Goal: Transaction & Acquisition: Book appointment/travel/reservation

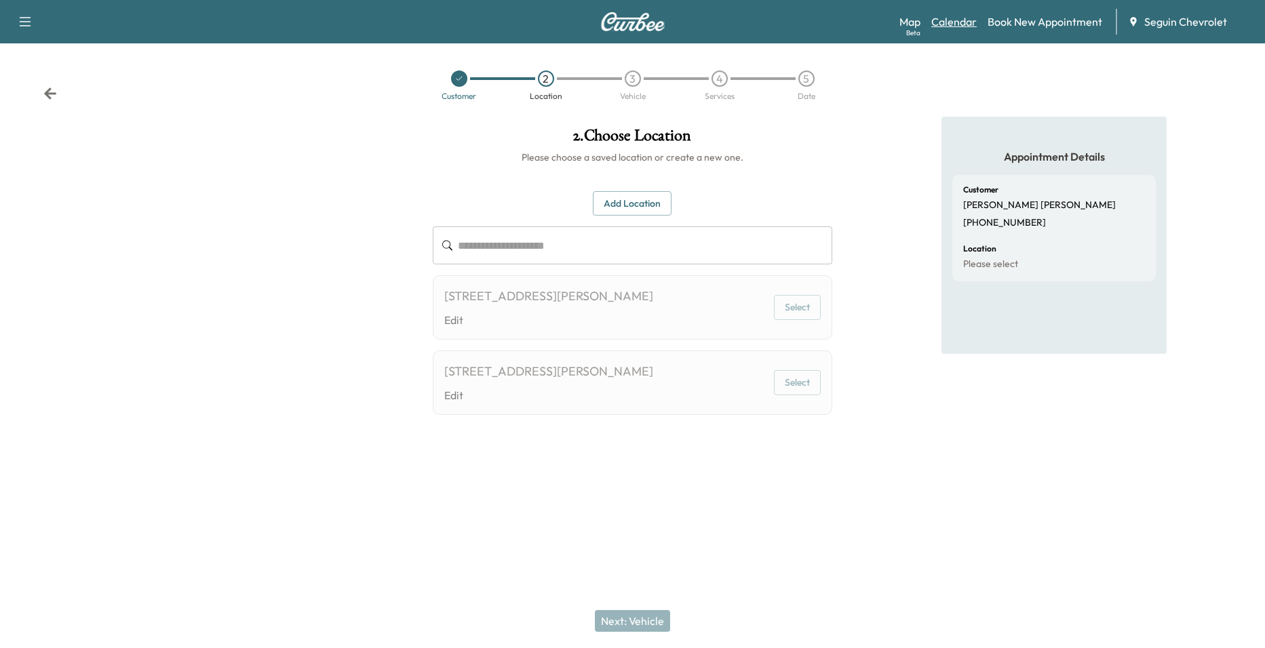
click at [961, 26] on link "Calendar" at bounding box center [953, 22] width 45 height 16
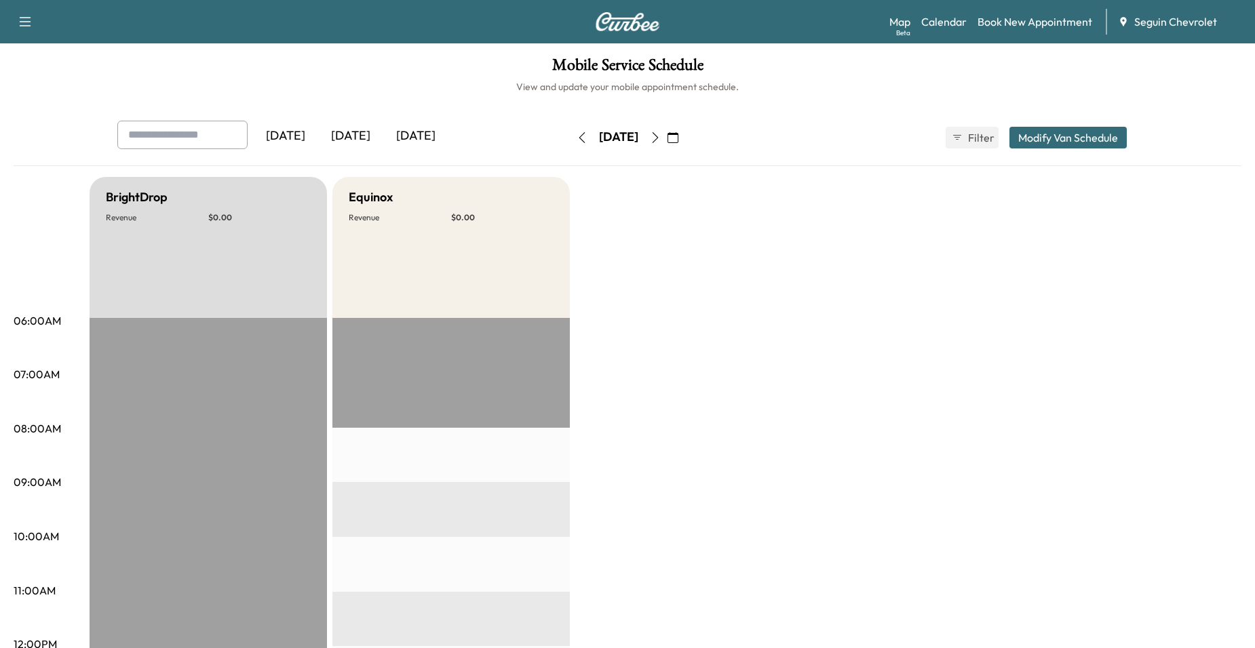
click at [661, 136] on icon "button" at bounding box center [655, 137] width 11 height 11
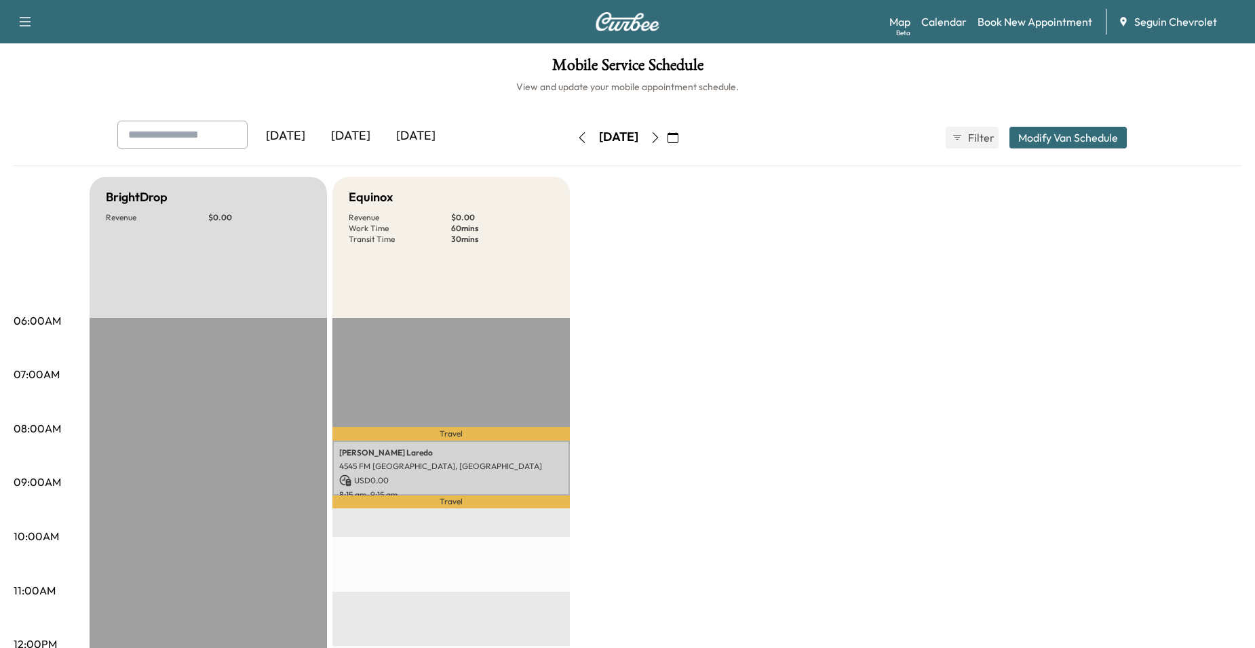
click at [667, 142] on button "button" at bounding box center [655, 138] width 23 height 22
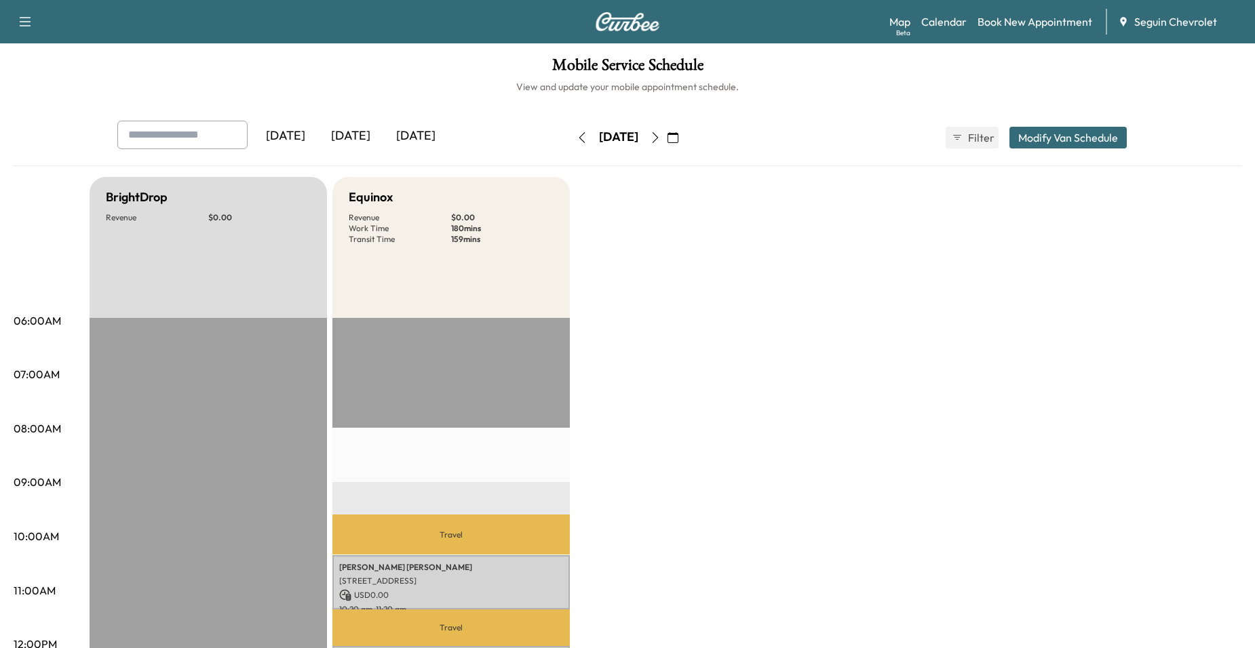
click at [667, 134] on button "button" at bounding box center [655, 138] width 23 height 22
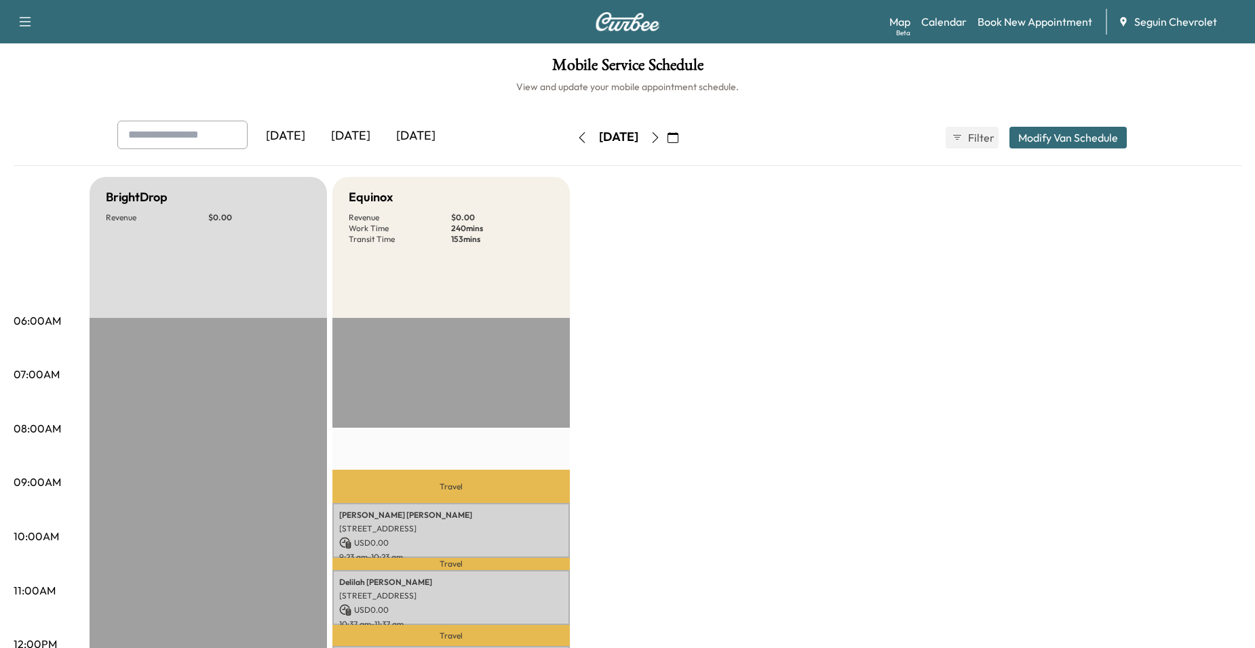
click at [661, 132] on icon "button" at bounding box center [655, 137] width 11 height 11
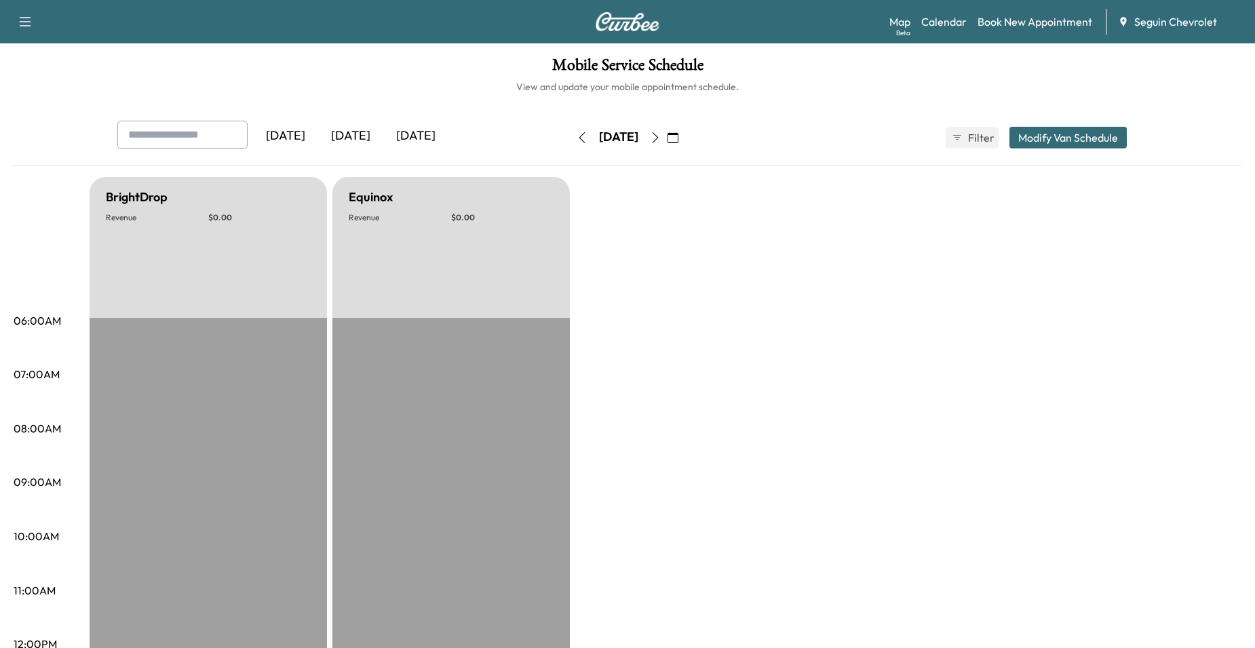
click at [667, 134] on button "button" at bounding box center [655, 138] width 23 height 22
click at [661, 134] on icon "button" at bounding box center [655, 137] width 11 height 11
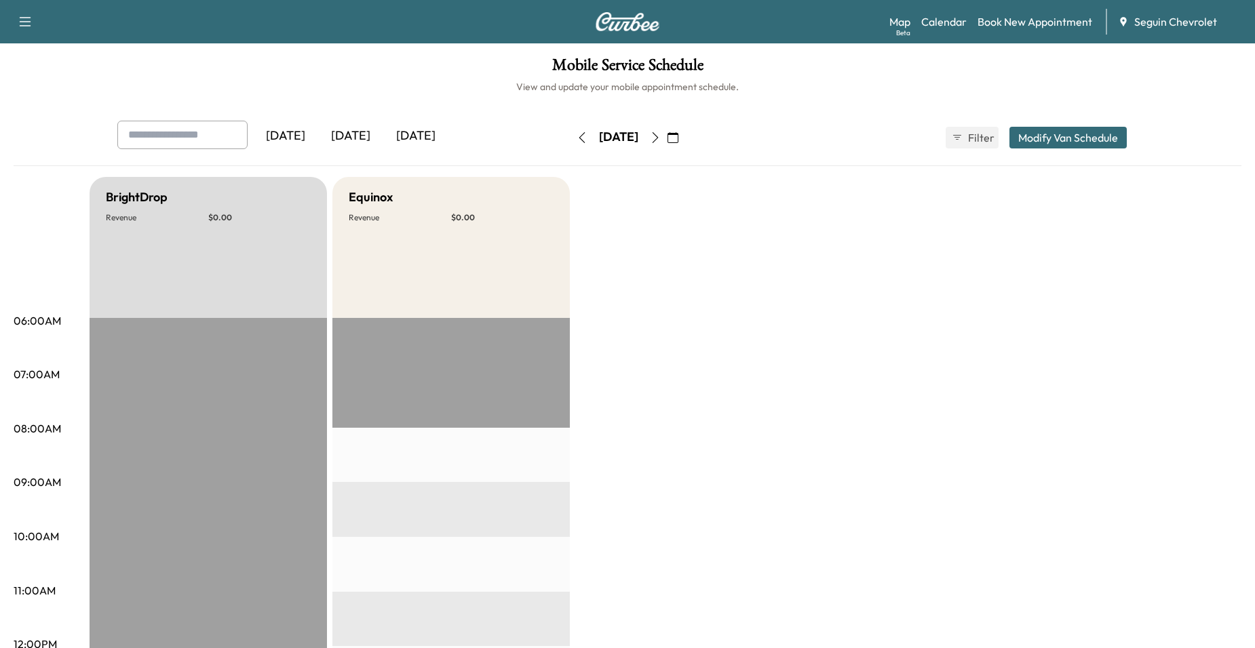
click at [661, 134] on icon "button" at bounding box center [655, 137] width 11 height 11
click at [667, 134] on button "button" at bounding box center [655, 138] width 23 height 22
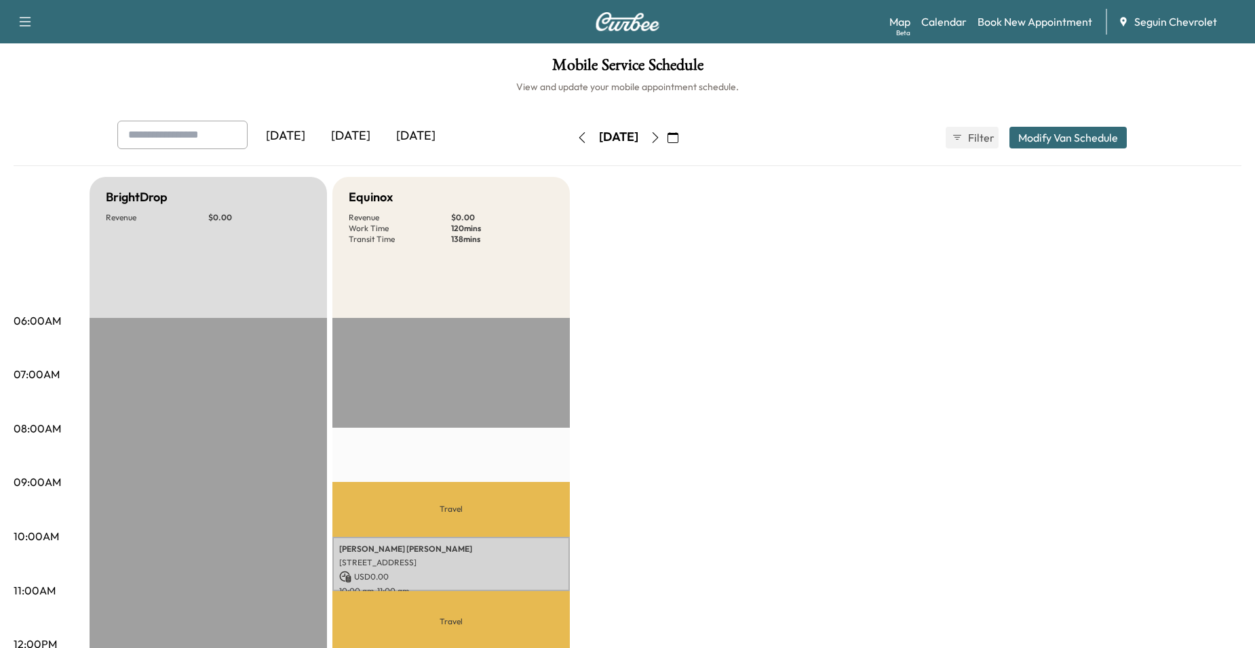
click at [667, 127] on button "button" at bounding box center [655, 138] width 23 height 22
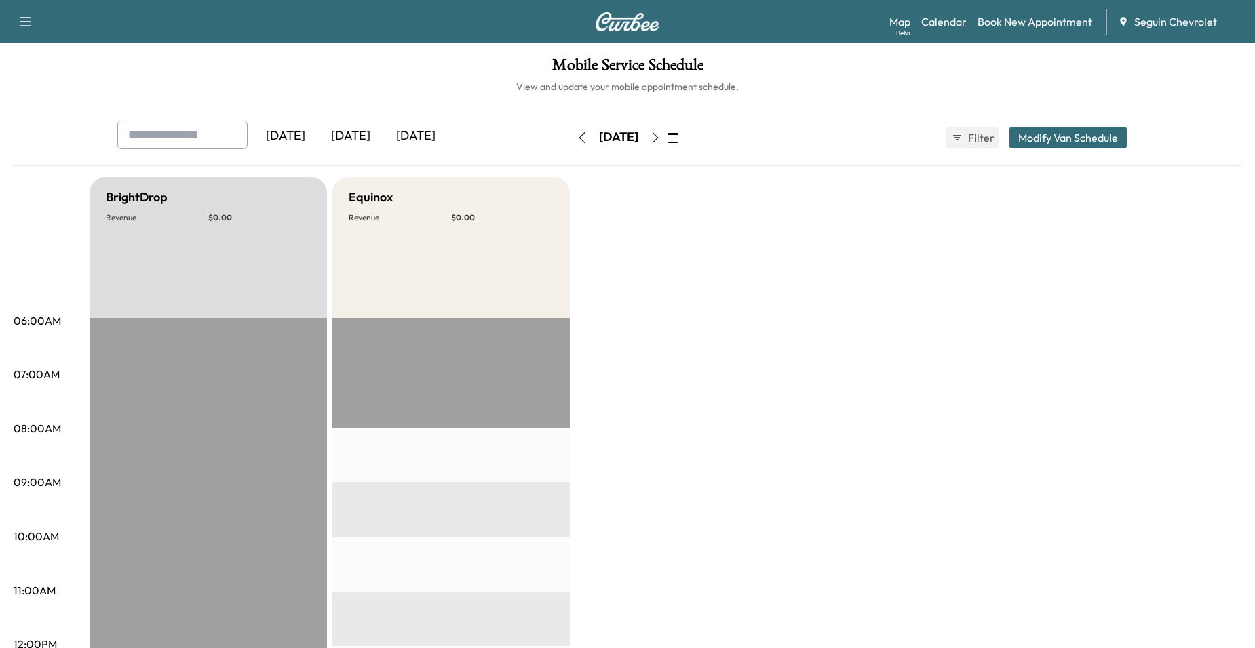
click at [661, 140] on icon "button" at bounding box center [655, 137] width 11 height 11
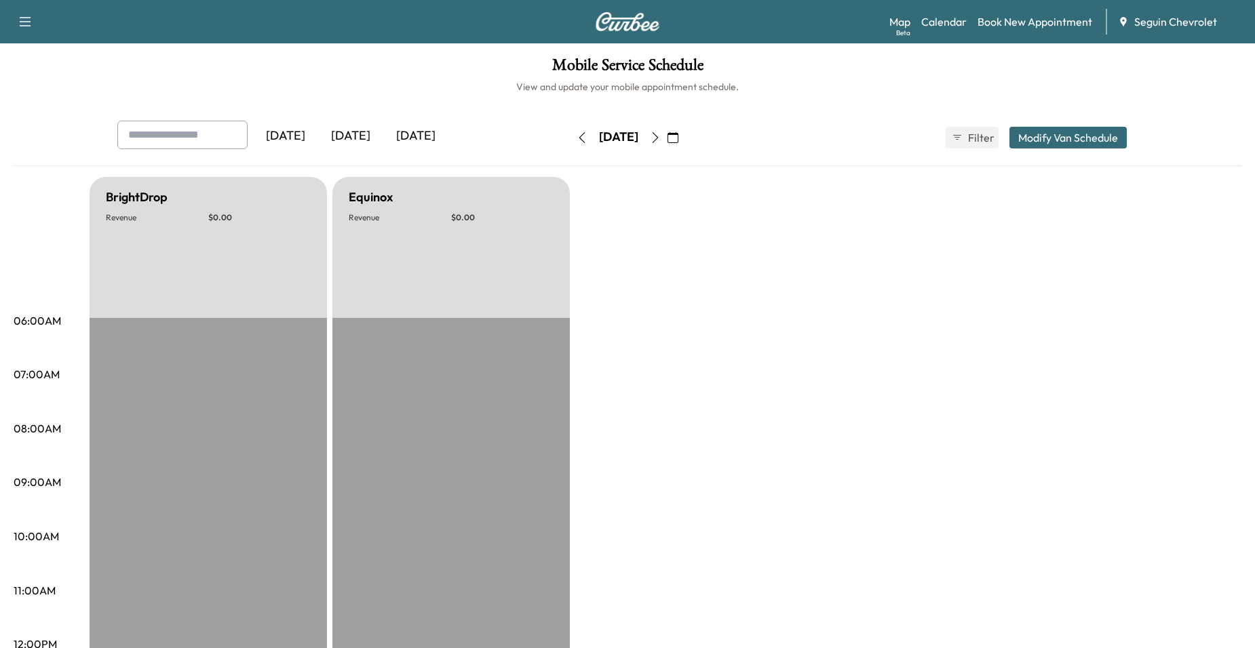
click at [667, 140] on button "button" at bounding box center [655, 138] width 23 height 22
click at [661, 140] on icon "button" at bounding box center [655, 137] width 11 height 11
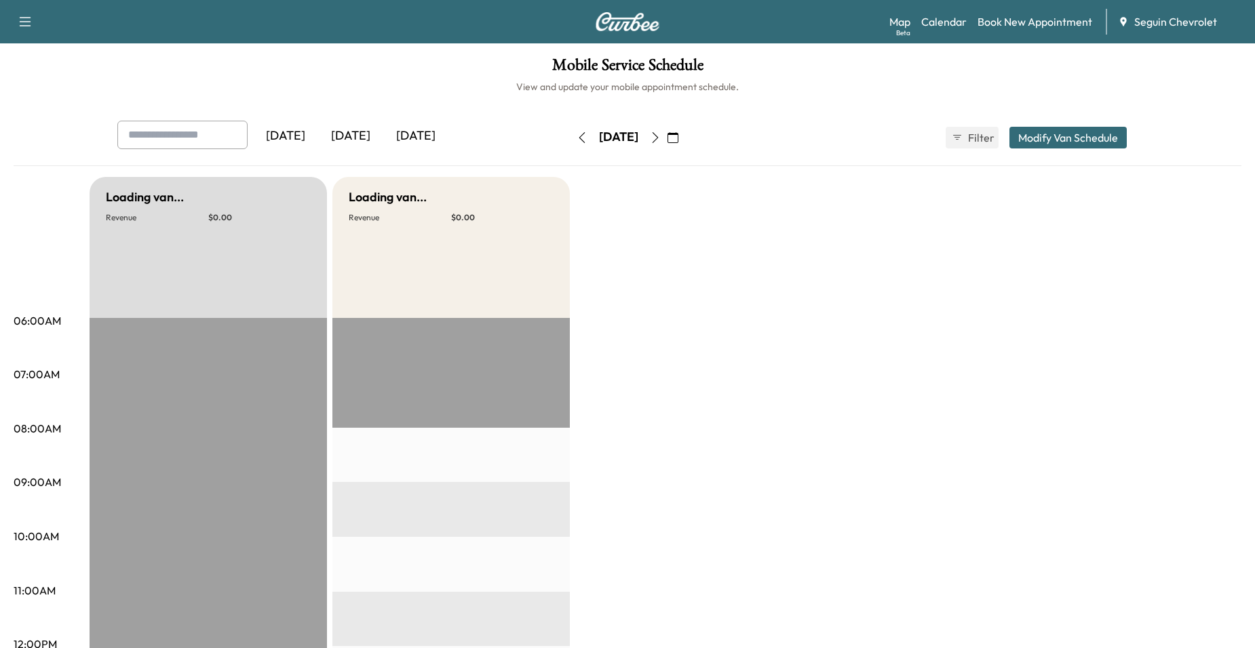
click at [667, 140] on button "button" at bounding box center [655, 138] width 23 height 22
click at [661, 140] on icon "button" at bounding box center [655, 137] width 11 height 11
click at [1033, 21] on link "Book New Appointment" at bounding box center [1034, 22] width 115 height 16
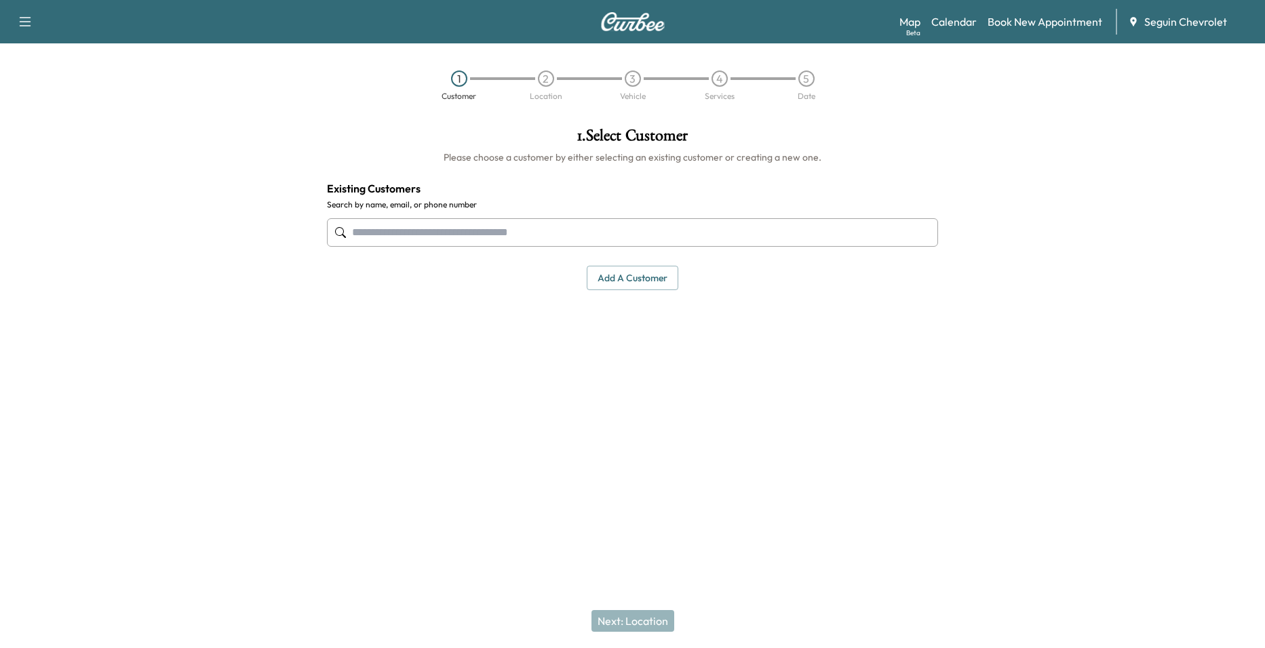
click at [477, 228] on input "text" at bounding box center [632, 232] width 611 height 28
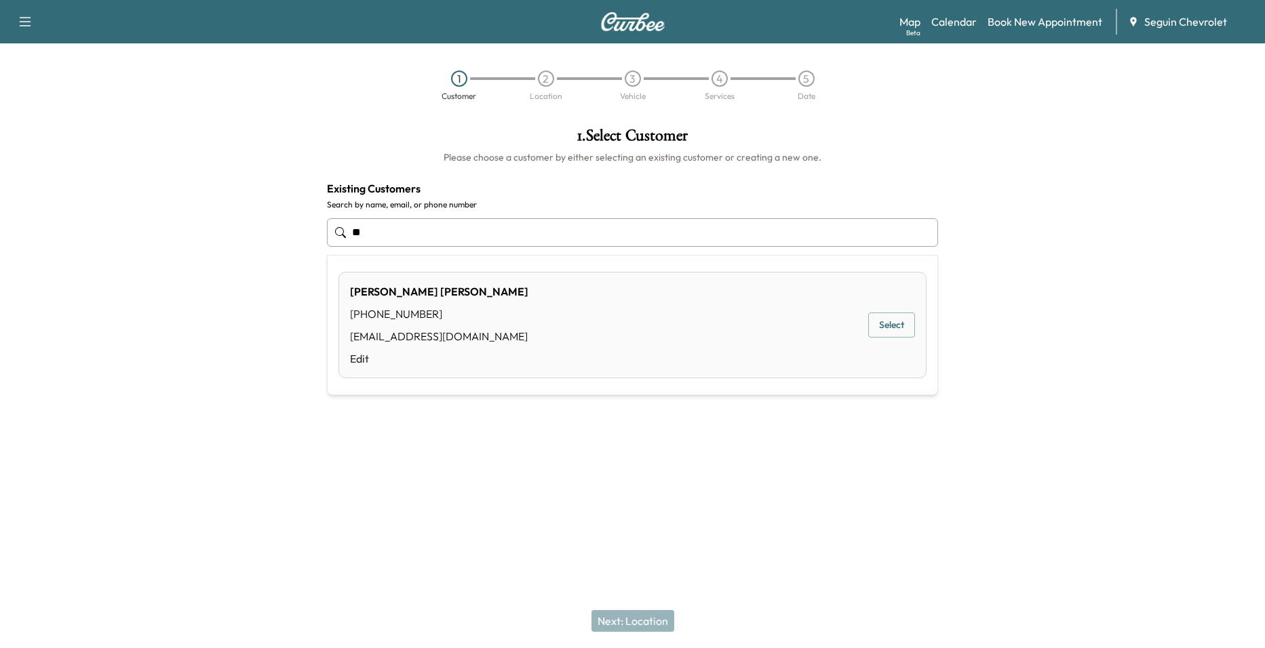
type input "*"
click at [878, 326] on button "Select" at bounding box center [891, 325] width 47 height 25
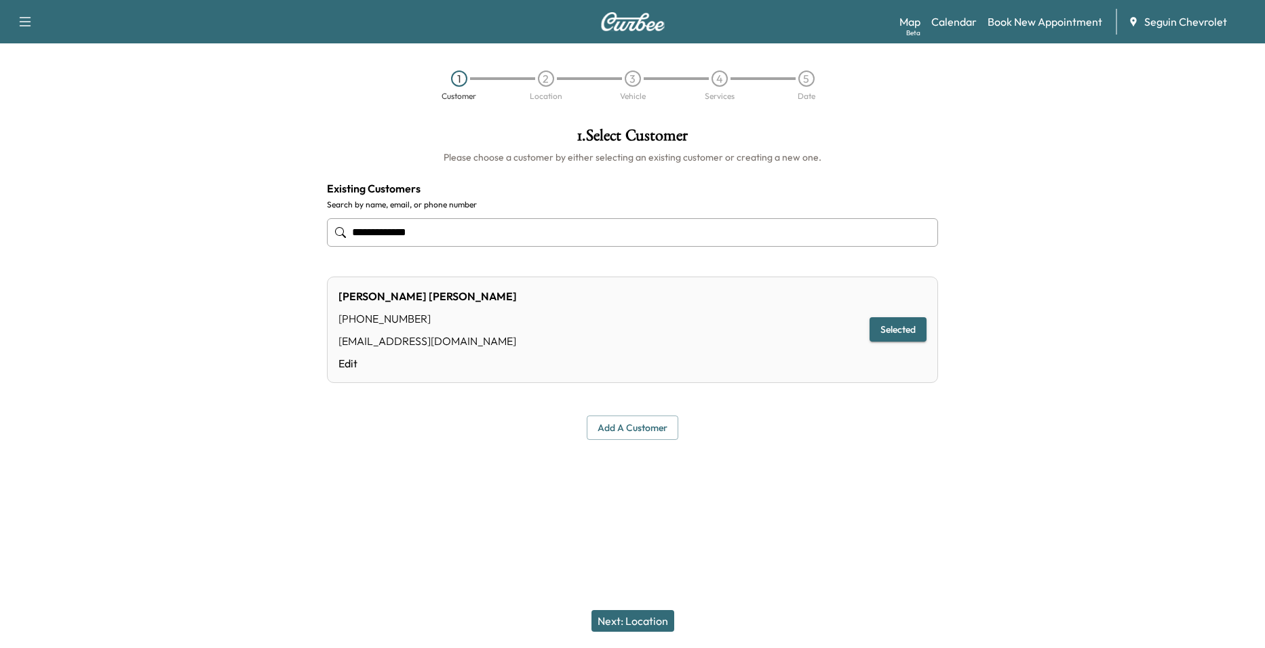
type input "**********"
click at [649, 614] on button "Next: Location" at bounding box center [632, 621] width 83 height 22
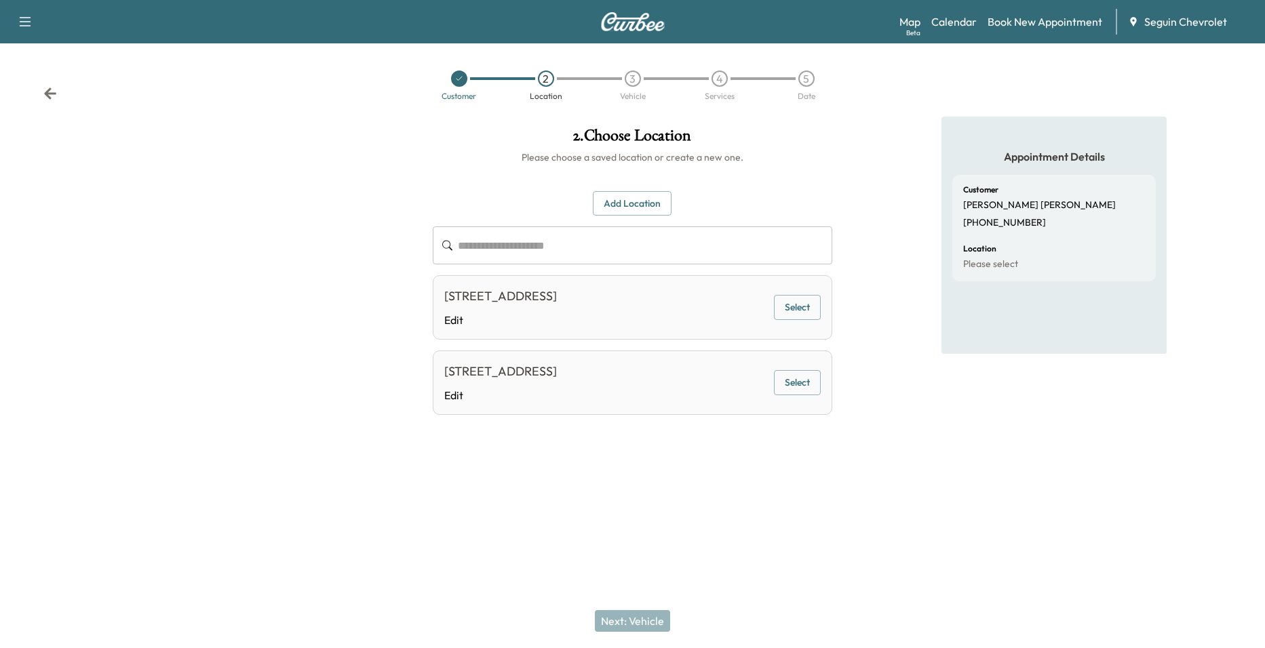
click at [804, 309] on button "Select" at bounding box center [797, 307] width 47 height 25
click at [557, 311] on div "807 S HWY 183, LOCKHART, TX 78644, US Edit" at bounding box center [500, 307] width 113 height 41
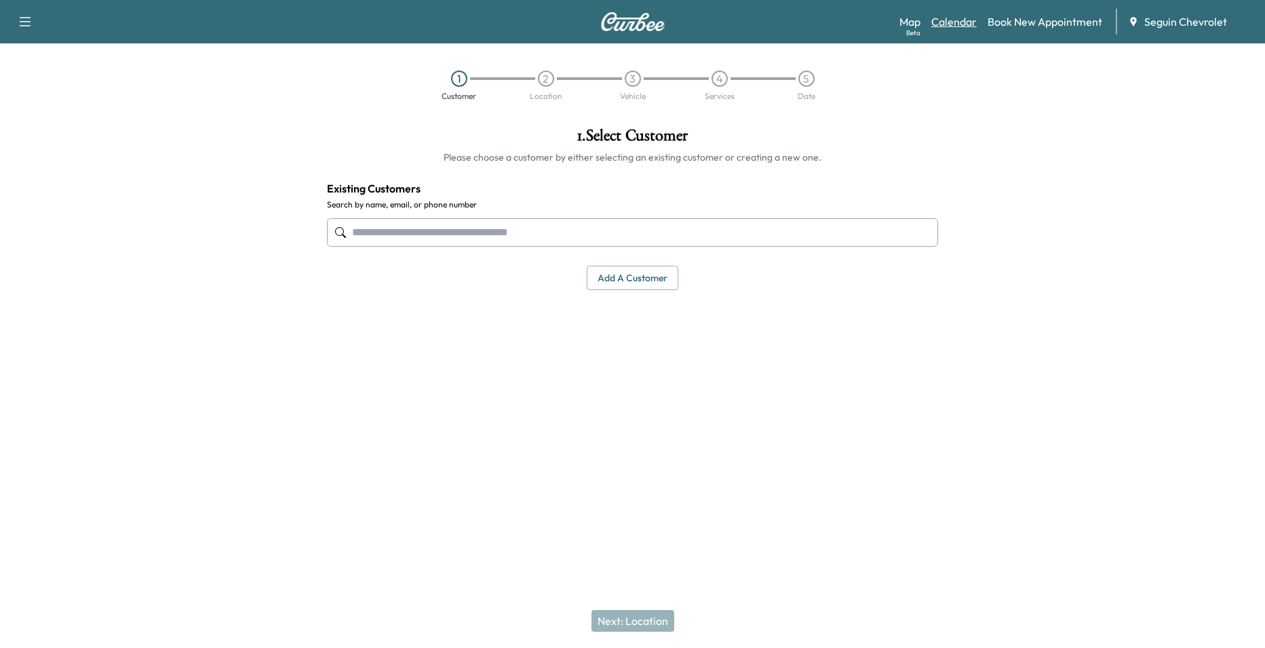
click at [955, 22] on link "Calendar" at bounding box center [953, 22] width 45 height 16
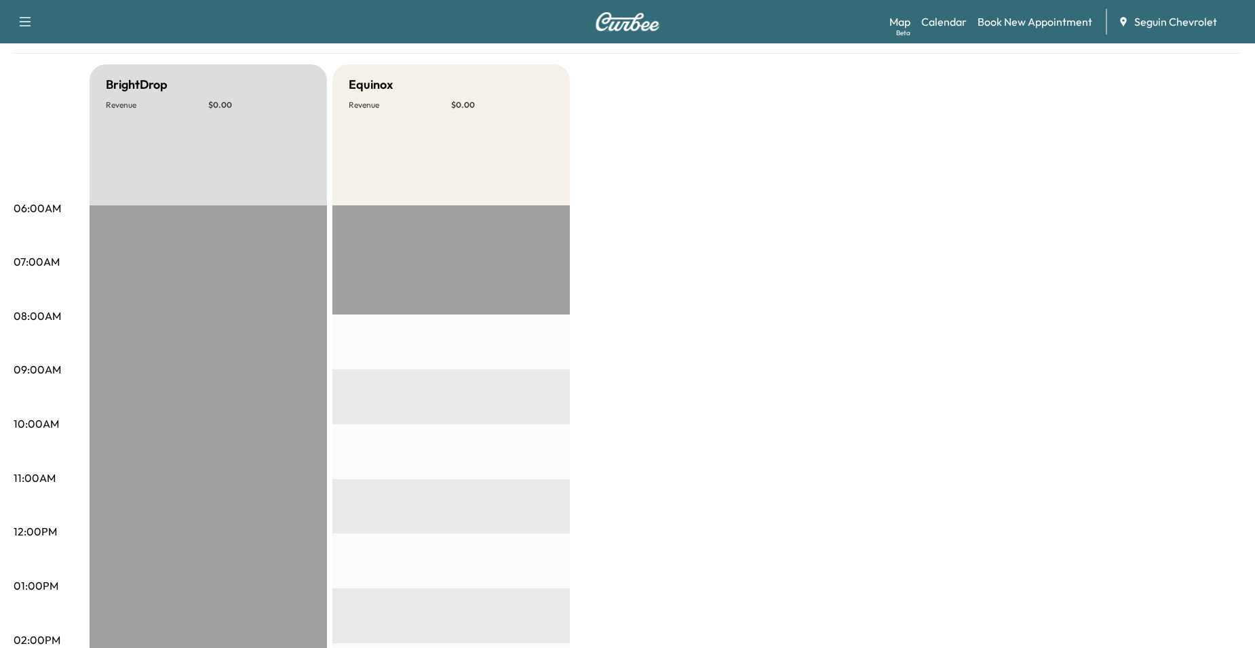
scroll to position [68, 0]
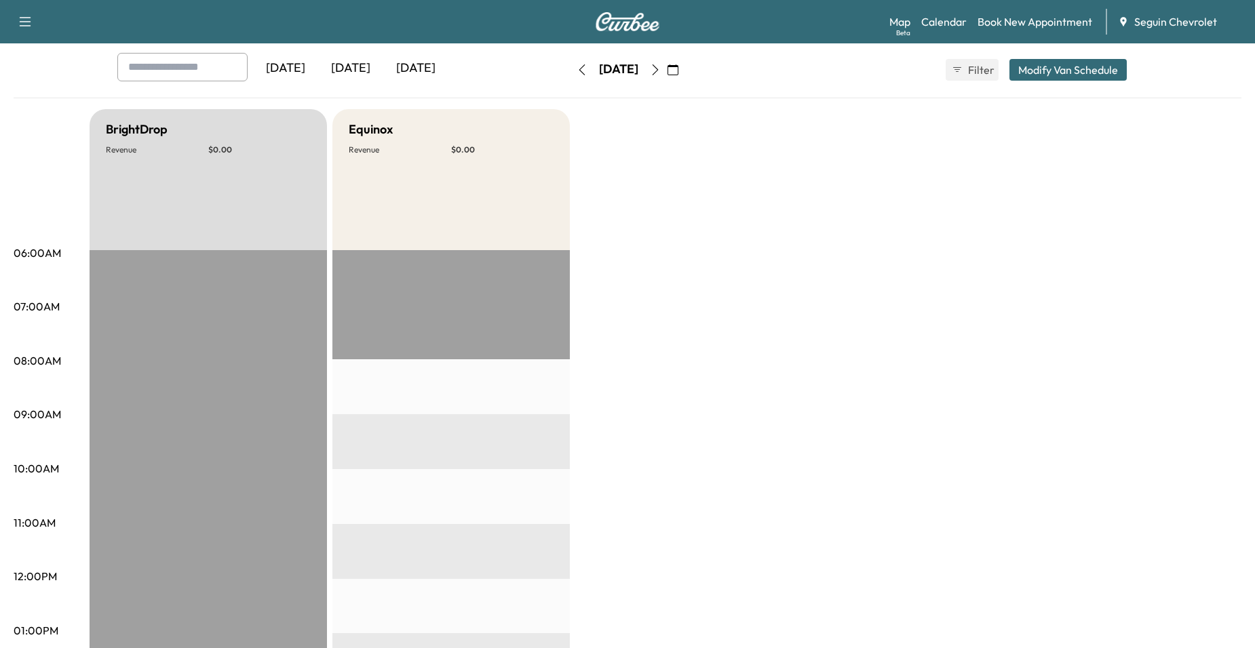
click at [667, 71] on div "[DATE]" at bounding box center [618, 70] width 96 height 22
drag, startPoint x: 674, startPoint y: 71, endPoint x: 686, endPoint y: 71, distance: 11.5
click at [661, 71] on icon "button" at bounding box center [655, 69] width 11 height 11
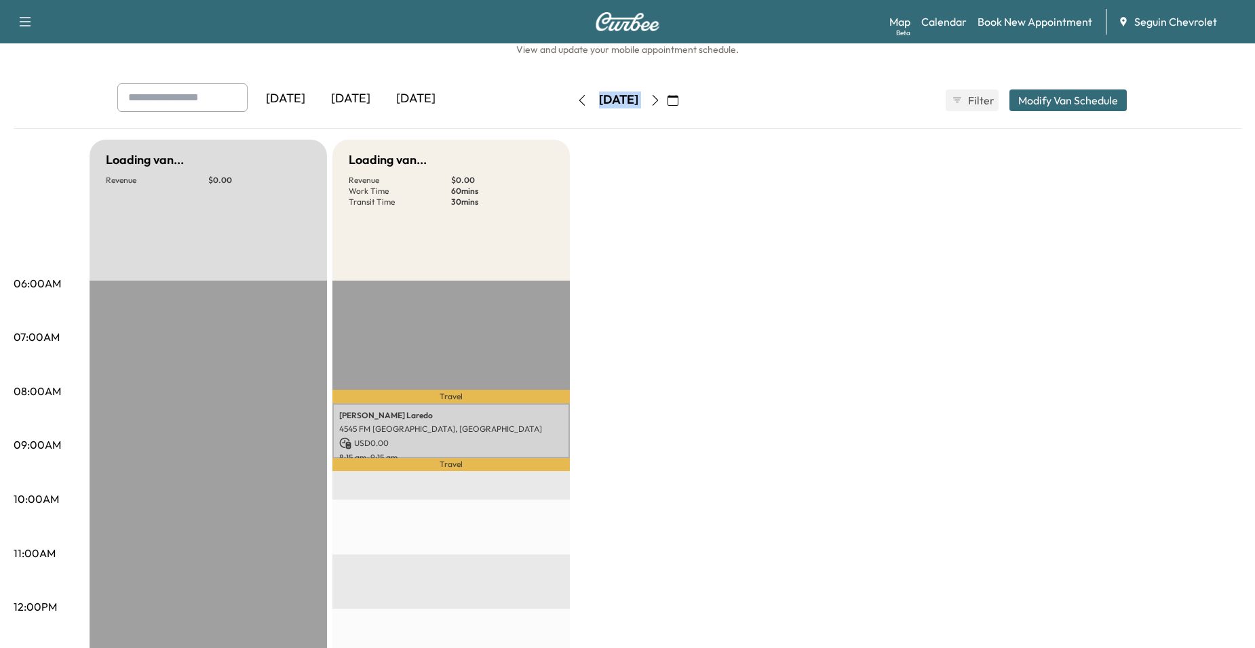
scroll to position [68, 0]
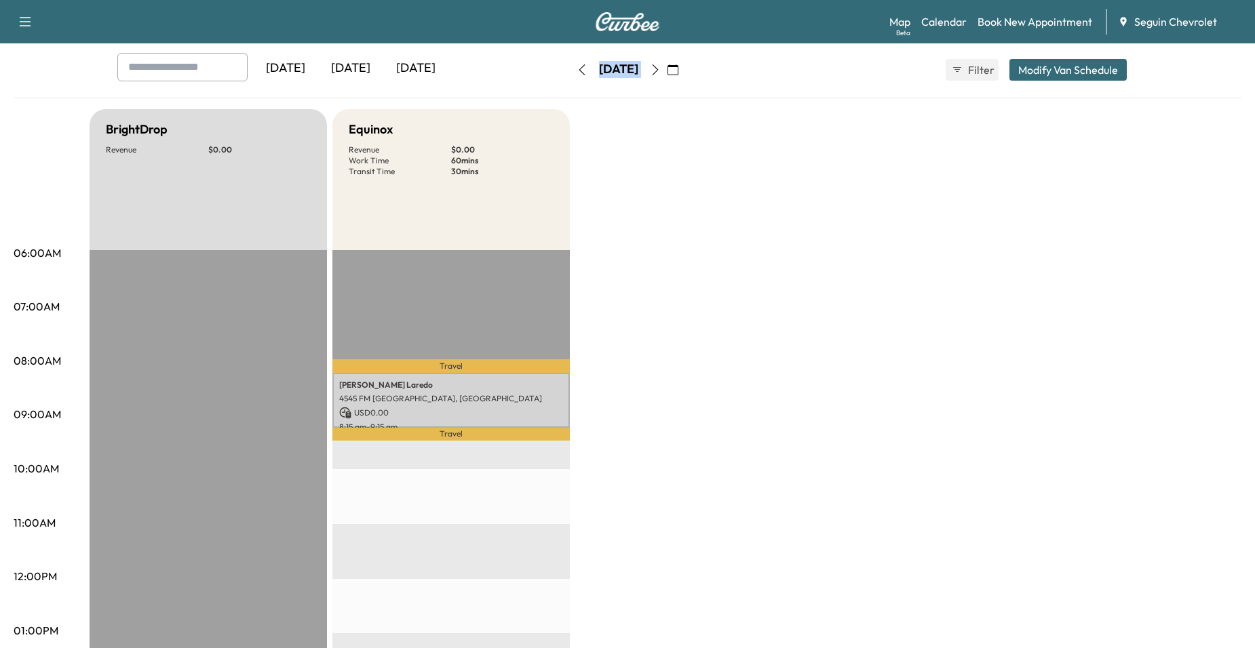
click at [667, 75] on button "button" at bounding box center [655, 70] width 23 height 22
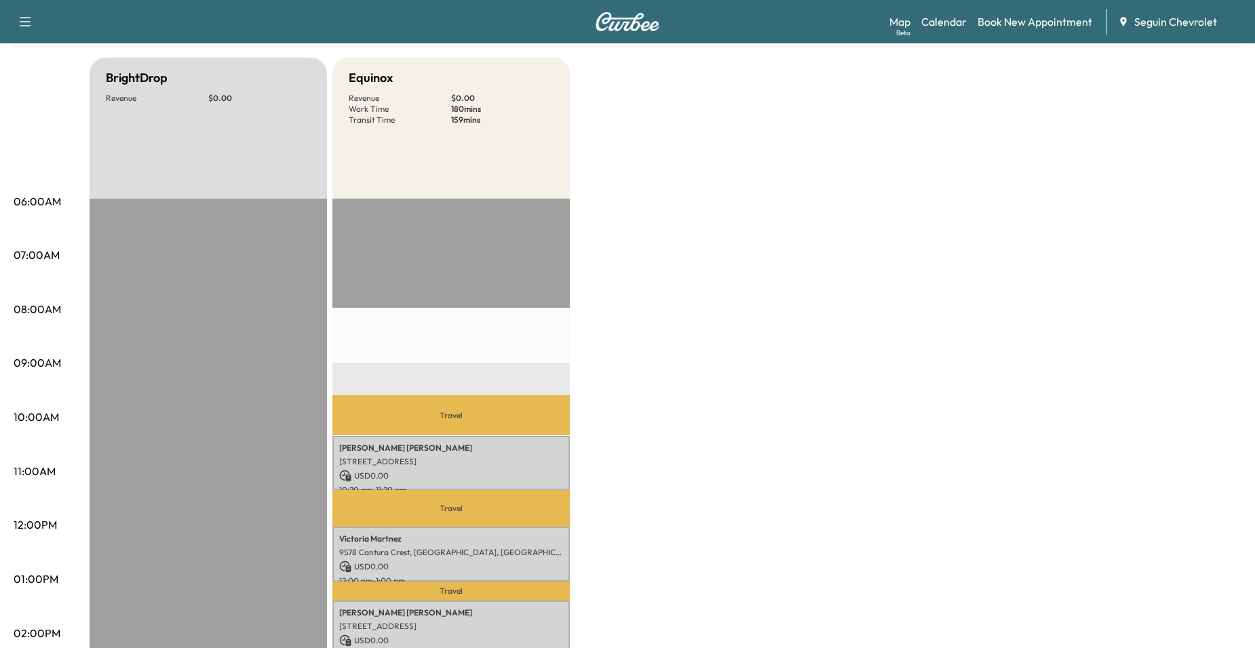
scroll to position [68, 0]
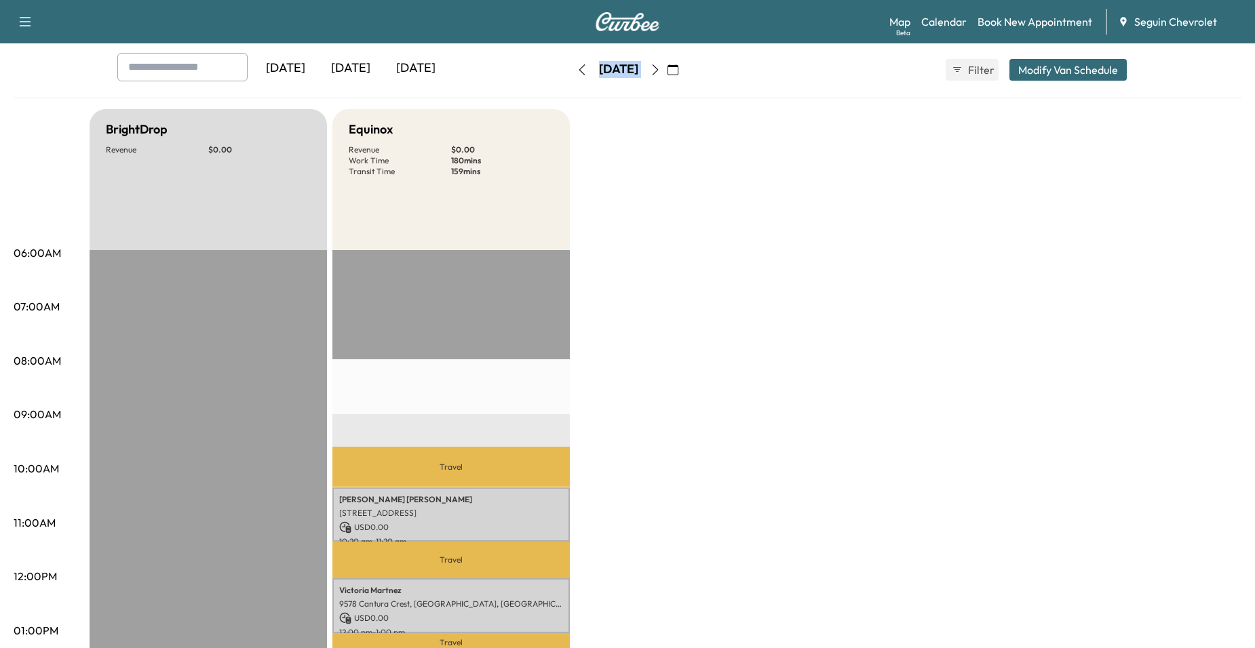
click at [659, 68] on icon "button" at bounding box center [655, 69] width 6 height 11
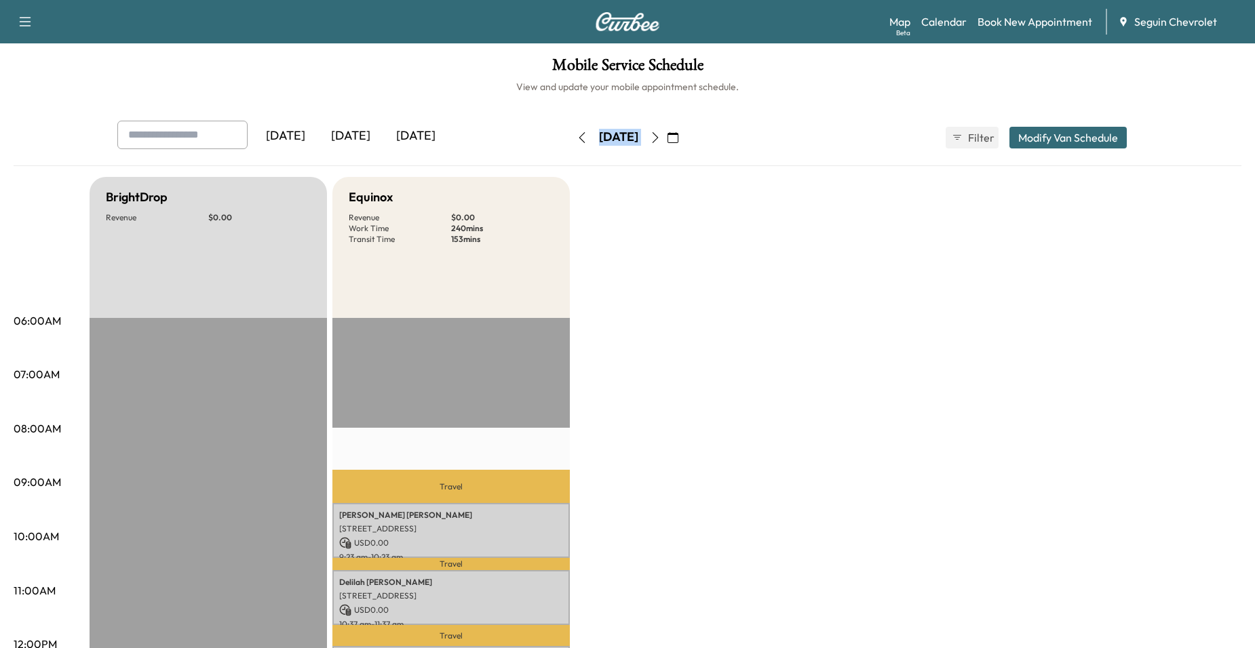
click at [570, 140] on button "button" at bounding box center [581, 138] width 23 height 22
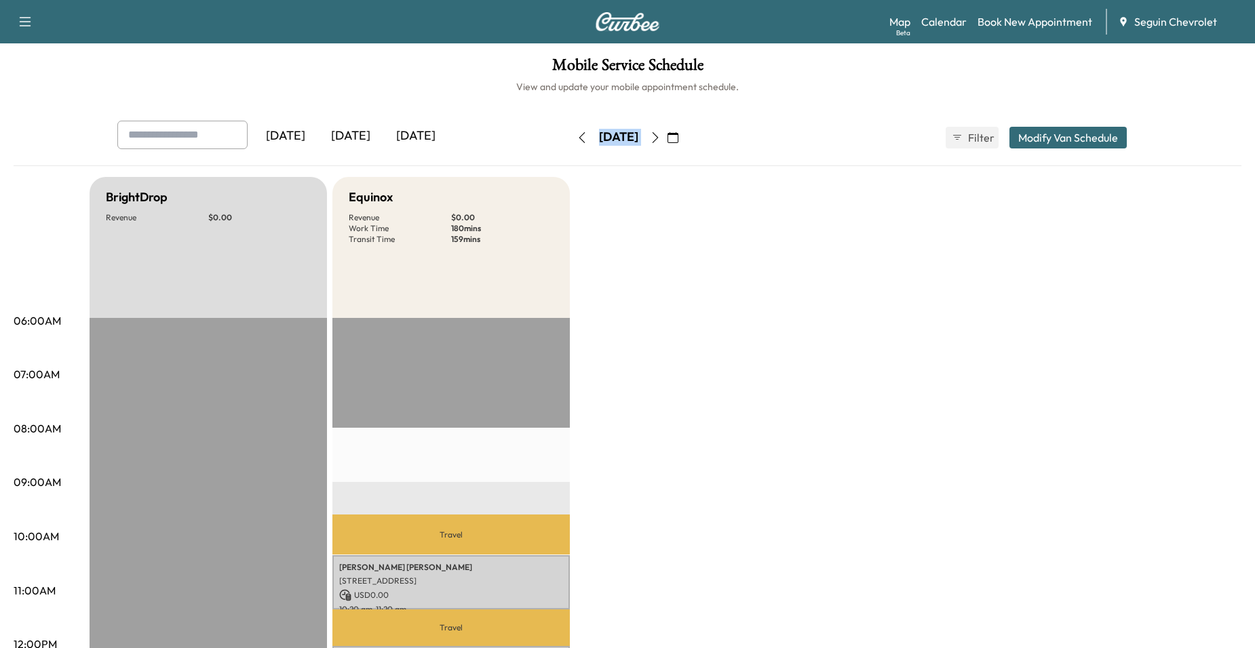
click at [667, 130] on button "button" at bounding box center [655, 138] width 23 height 22
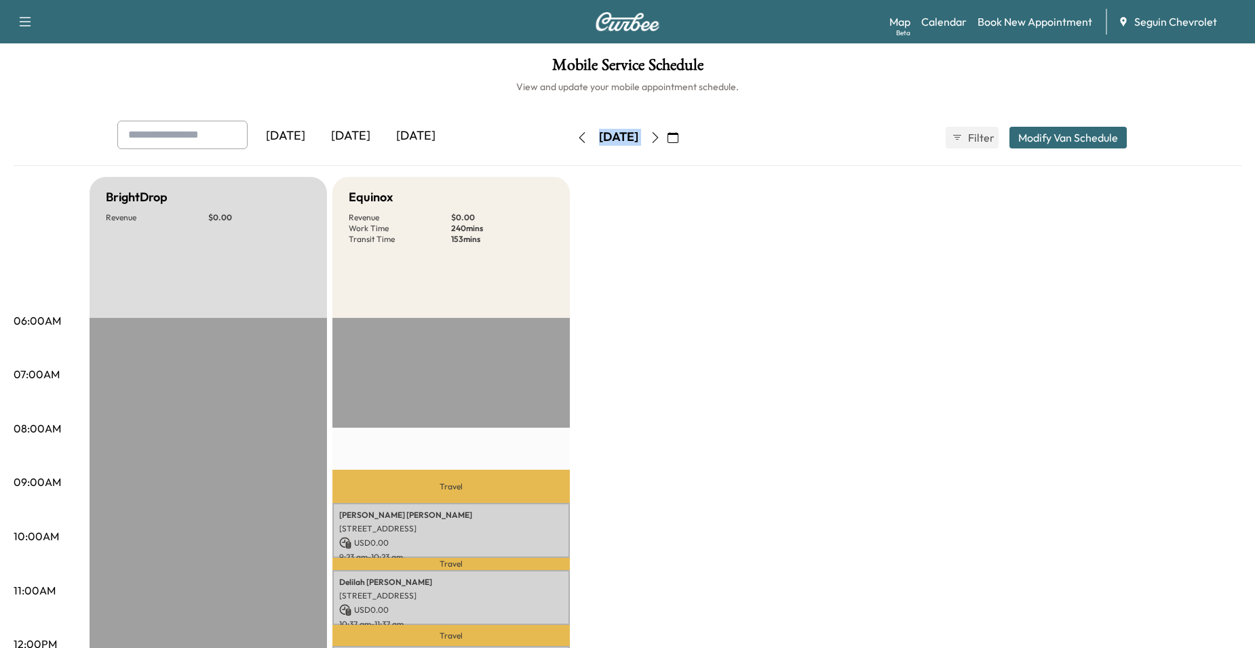
click at [576, 136] on icon "button" at bounding box center [581, 137] width 11 height 11
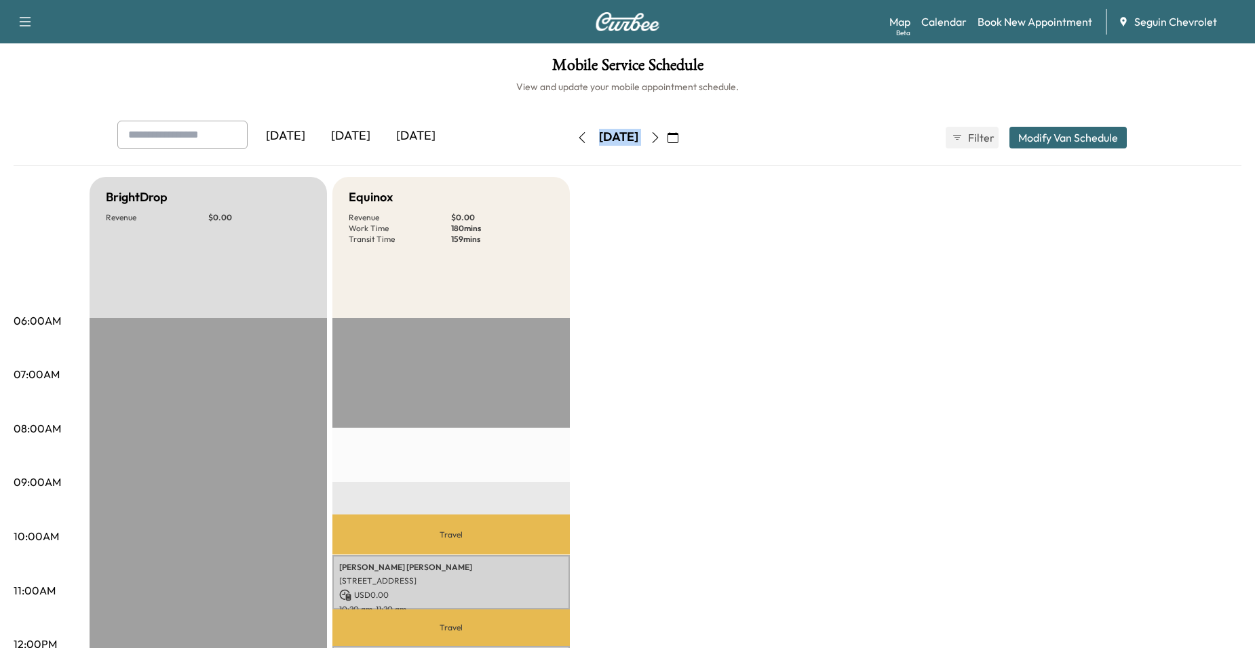
click at [659, 141] on icon "button" at bounding box center [655, 137] width 6 height 11
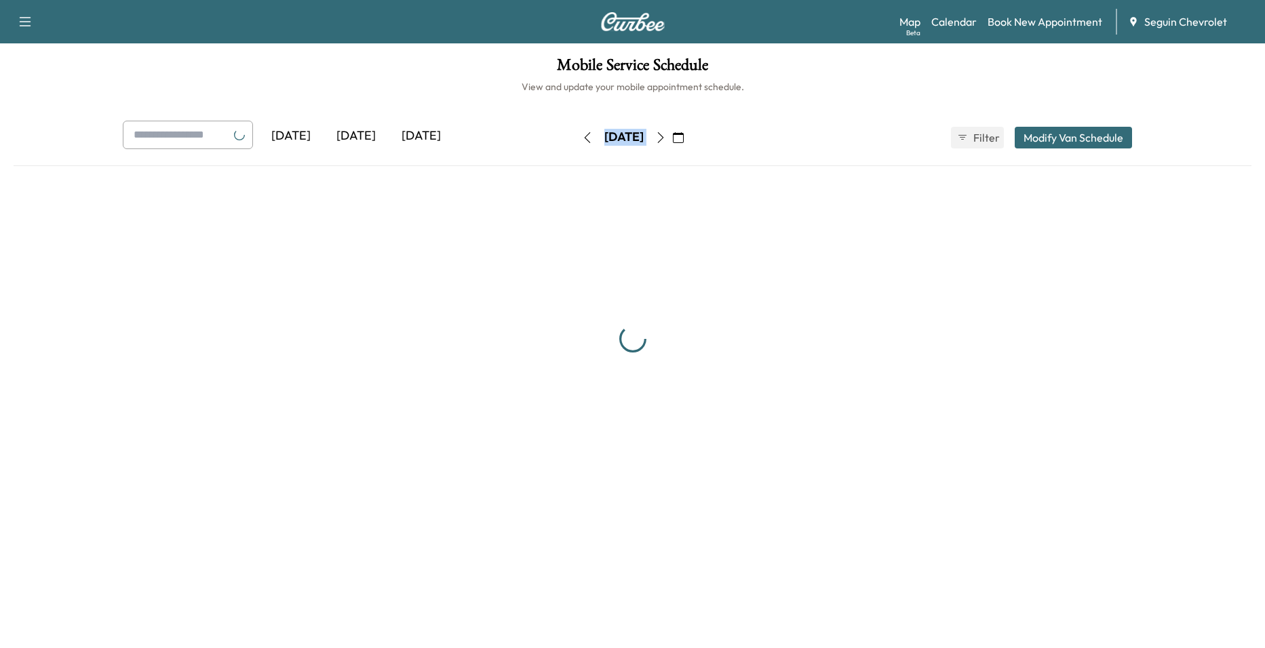
click at [666, 141] on icon "button" at bounding box center [660, 137] width 11 height 11
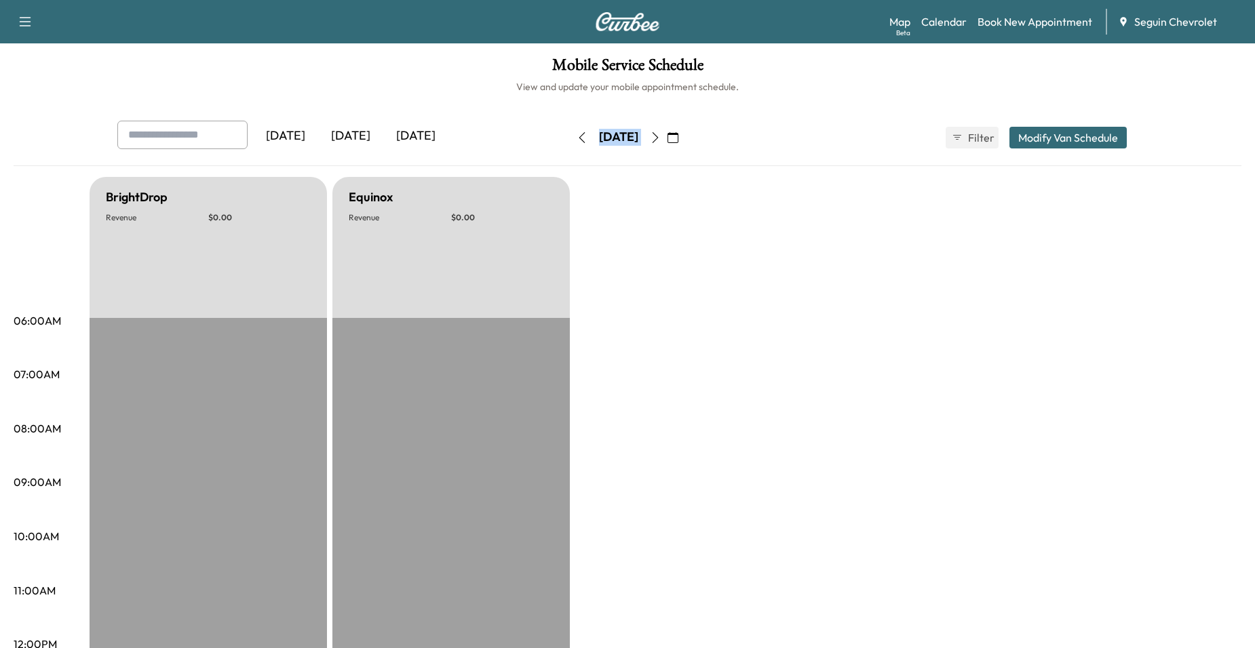
click at [659, 141] on icon "button" at bounding box center [655, 137] width 6 height 11
click at [661, 141] on icon "button" at bounding box center [655, 137] width 11 height 11
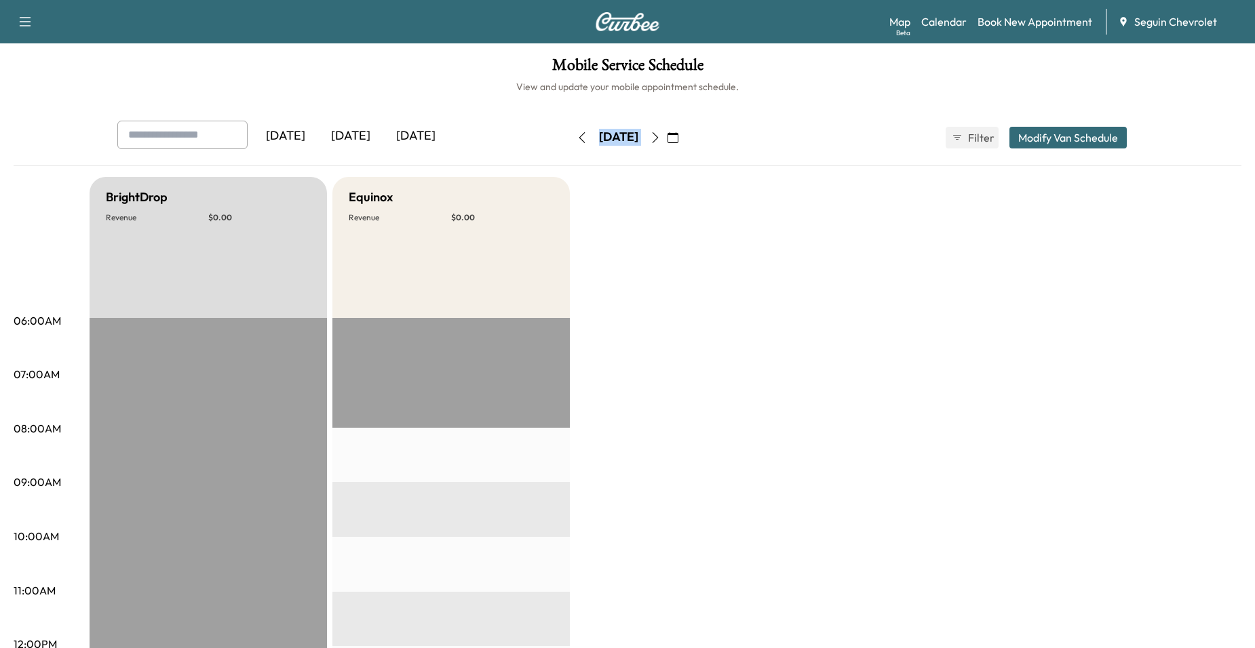
click at [661, 134] on icon "button" at bounding box center [655, 137] width 11 height 11
click at [667, 155] on div "[DATE] October 2025 S M T W T F S 28 29 30 1 2 3 4 5 6 7 8 9 10 11 12 13 14 15 …" at bounding box center [627, 137] width 114 height 43
click at [661, 141] on icon "button" at bounding box center [655, 137] width 11 height 11
click at [667, 138] on button "button" at bounding box center [655, 138] width 23 height 22
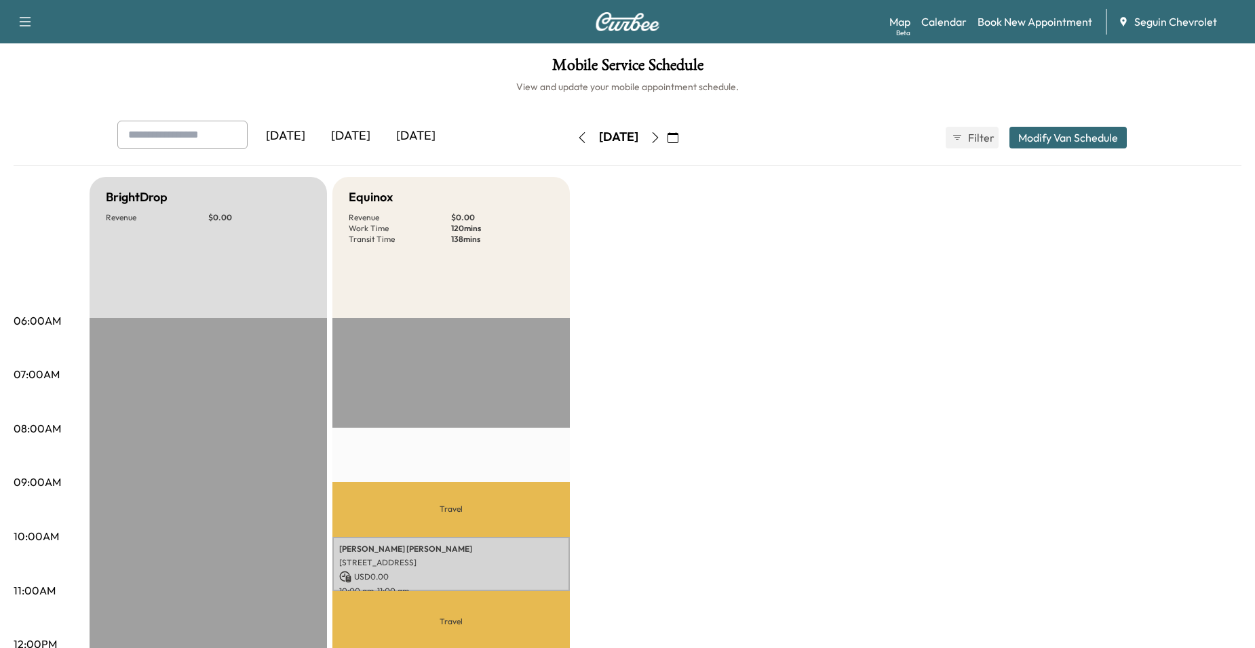
click at [661, 138] on icon "button" at bounding box center [655, 137] width 11 height 11
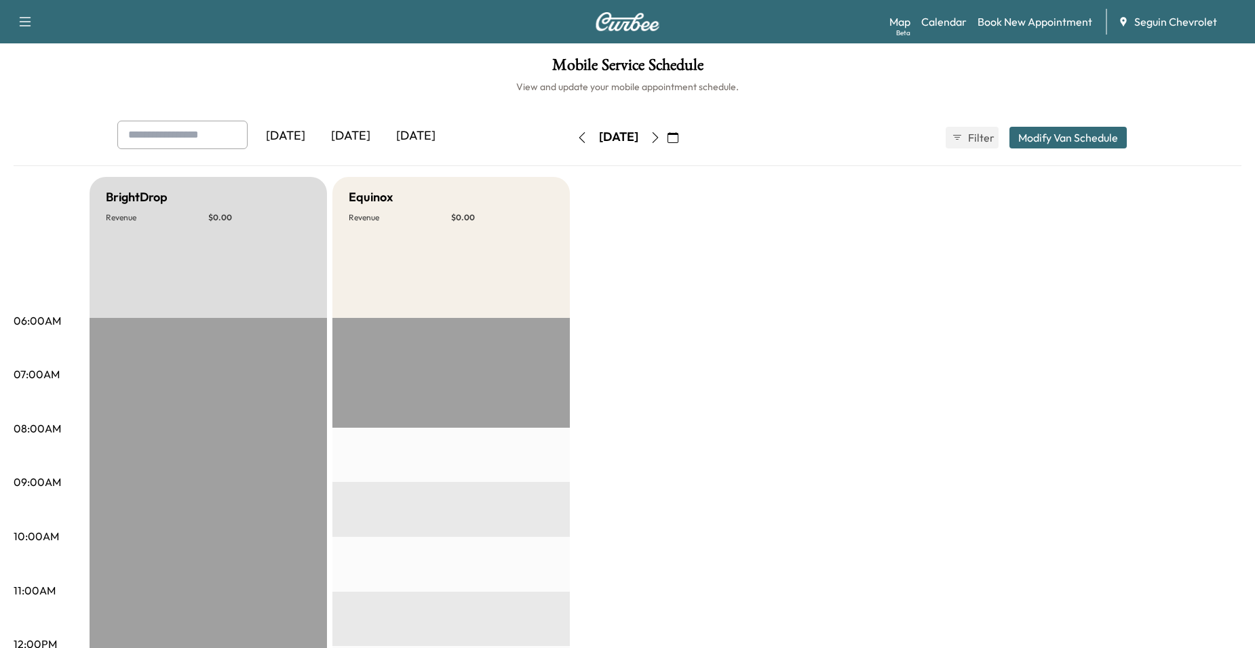
click at [684, 138] on button "button" at bounding box center [672, 138] width 23 height 22
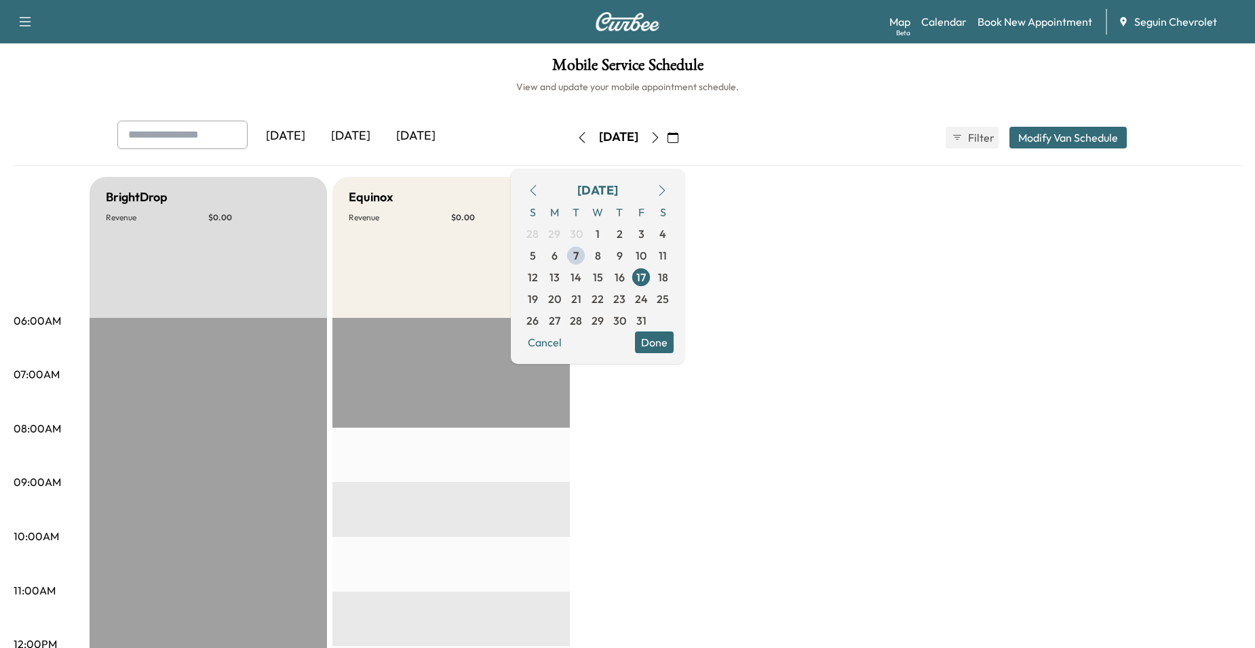
click at [661, 138] on icon "button" at bounding box center [655, 137] width 11 height 11
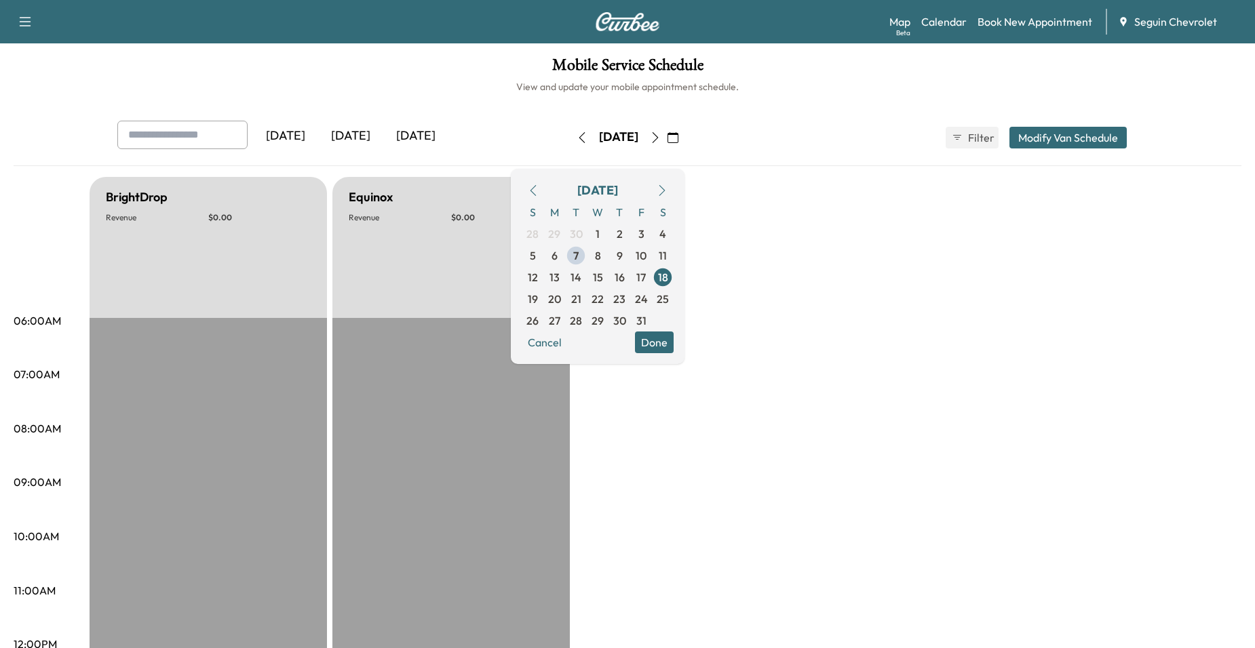
click at [661, 138] on icon "button" at bounding box center [655, 137] width 11 height 11
click at [659, 138] on icon "button" at bounding box center [655, 137] width 6 height 11
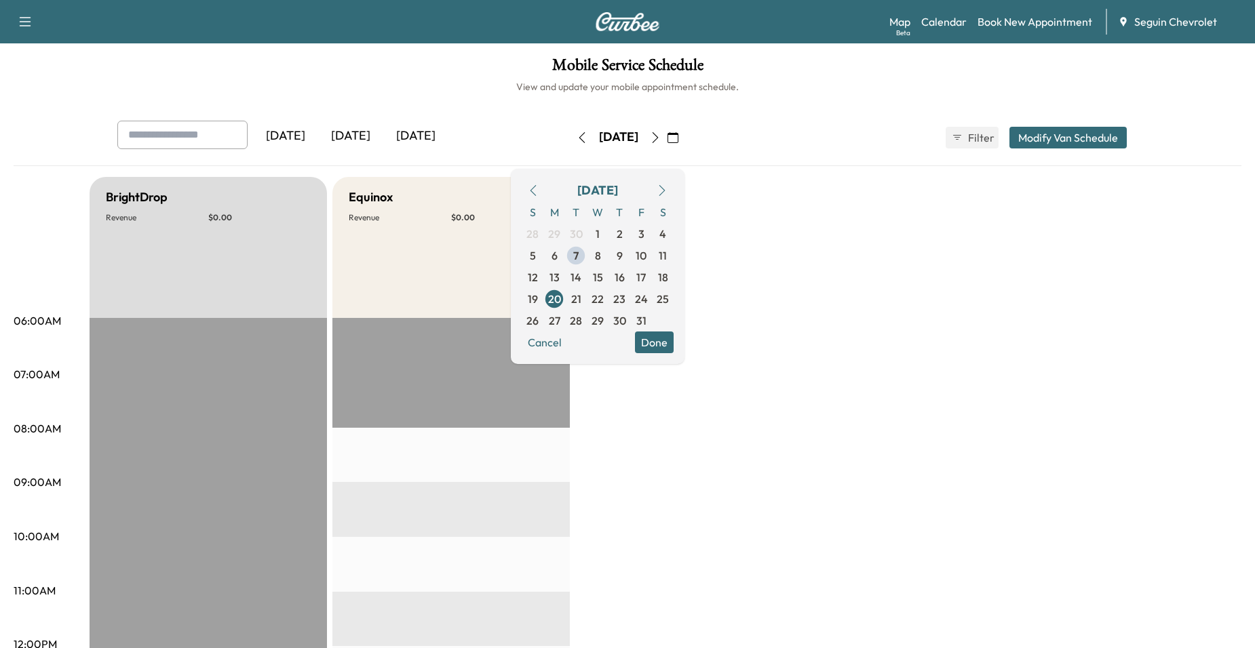
click at [661, 138] on icon "button" at bounding box center [655, 137] width 11 height 11
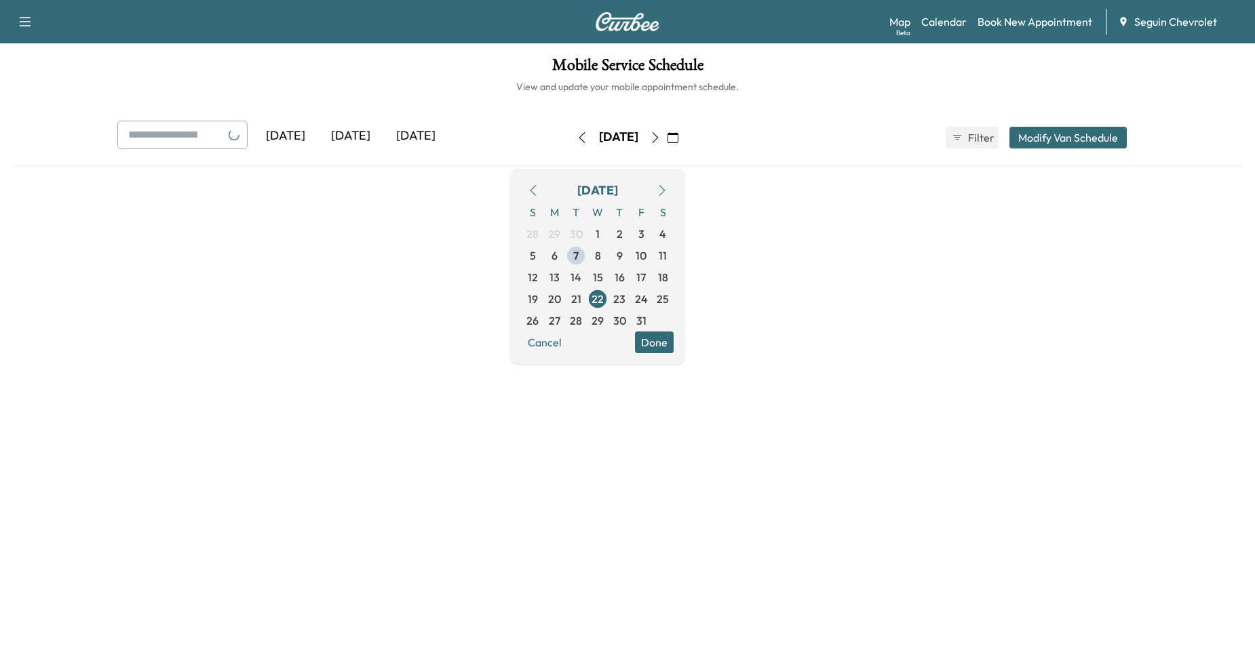
click at [667, 138] on button "button" at bounding box center [655, 138] width 23 height 22
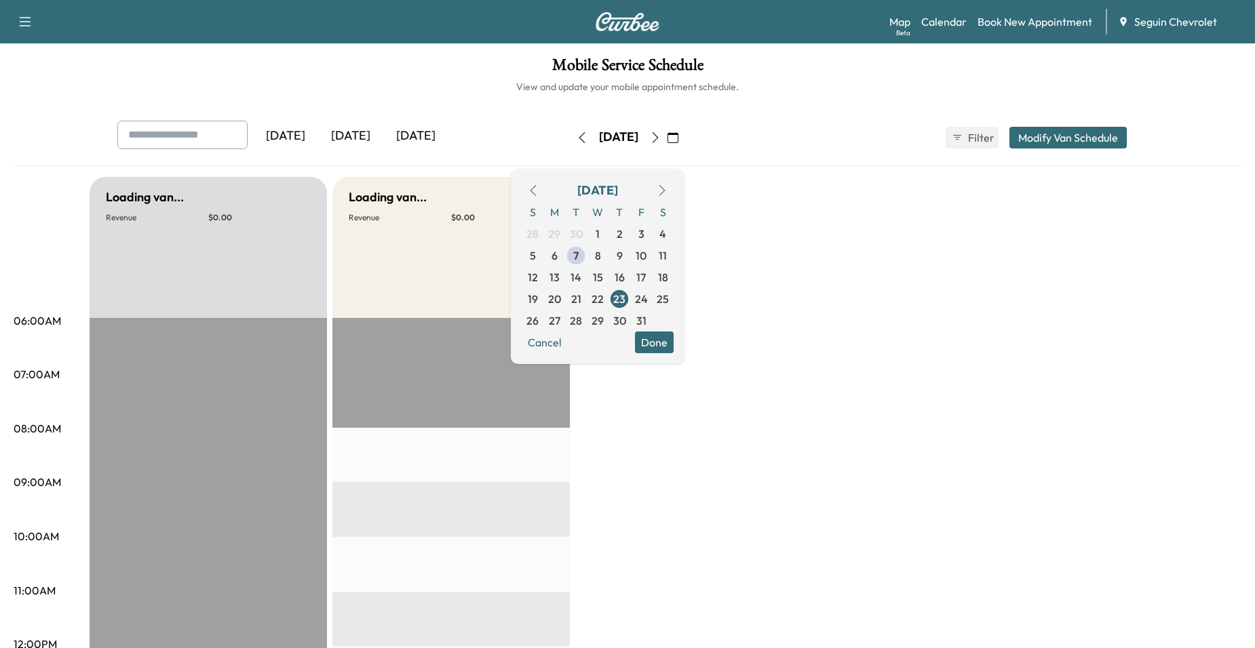
click at [661, 138] on icon "button" at bounding box center [655, 137] width 11 height 11
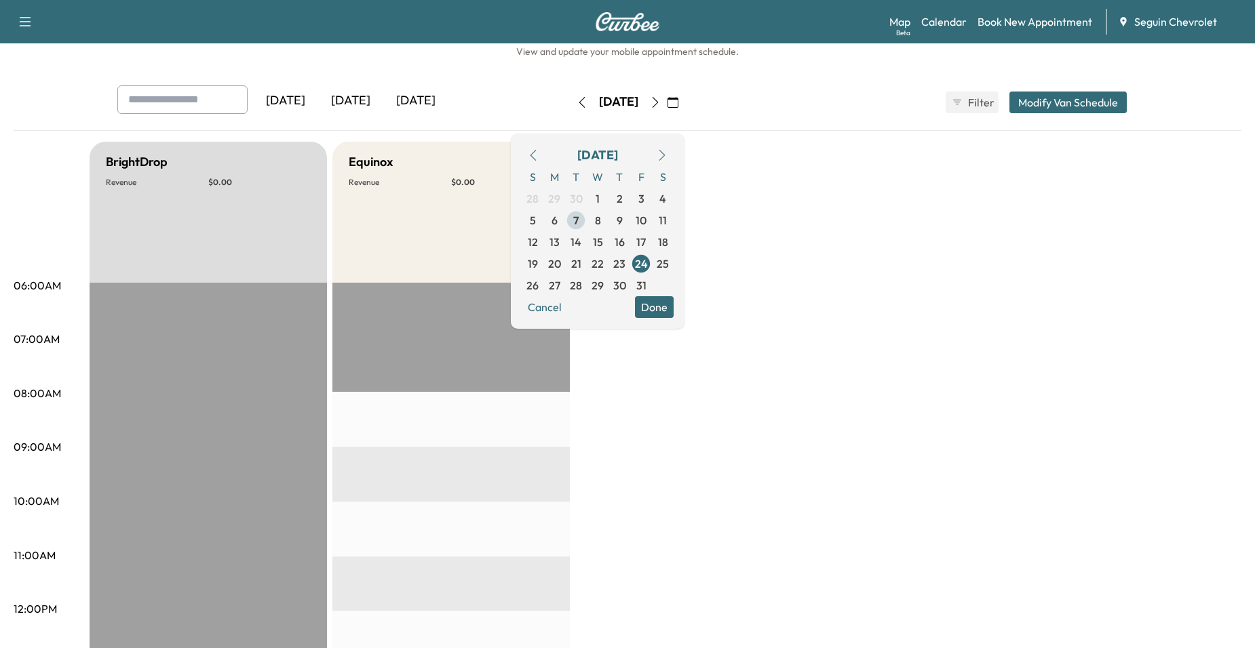
scroll to position [68, 0]
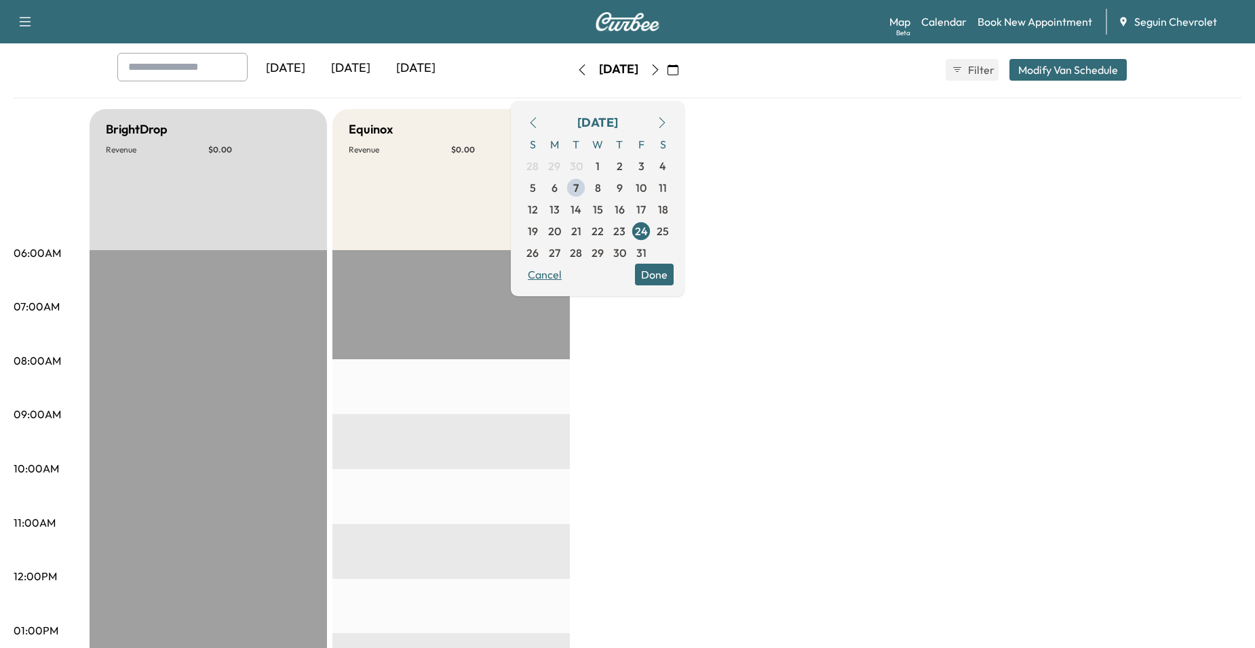
click at [564, 284] on button "Cancel" at bounding box center [545, 275] width 46 height 22
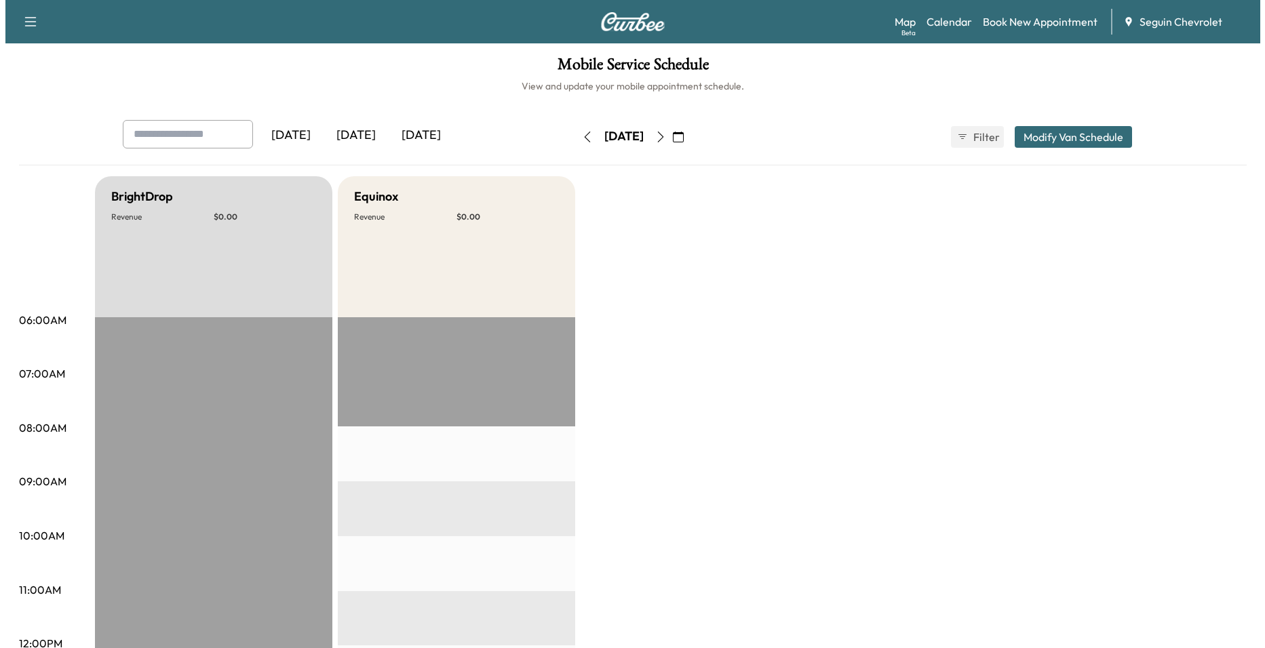
scroll to position [0, 0]
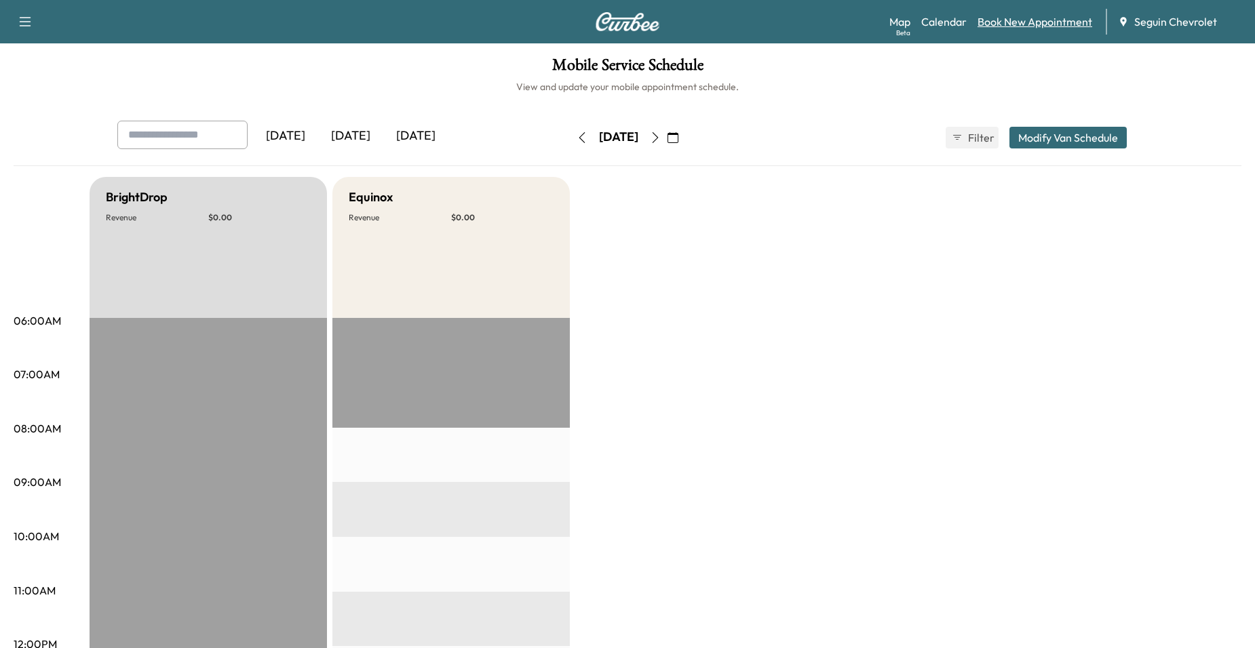
click at [998, 18] on link "Book New Appointment" at bounding box center [1034, 22] width 115 height 16
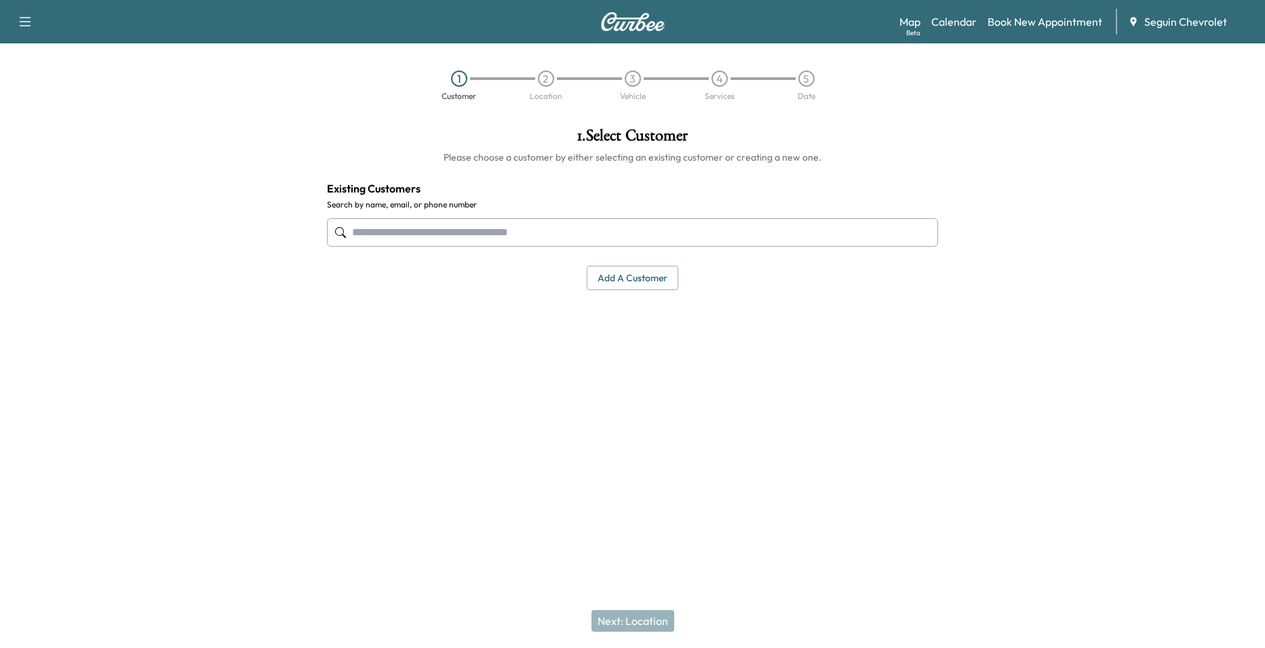
click at [548, 229] on input "text" at bounding box center [632, 232] width 611 height 28
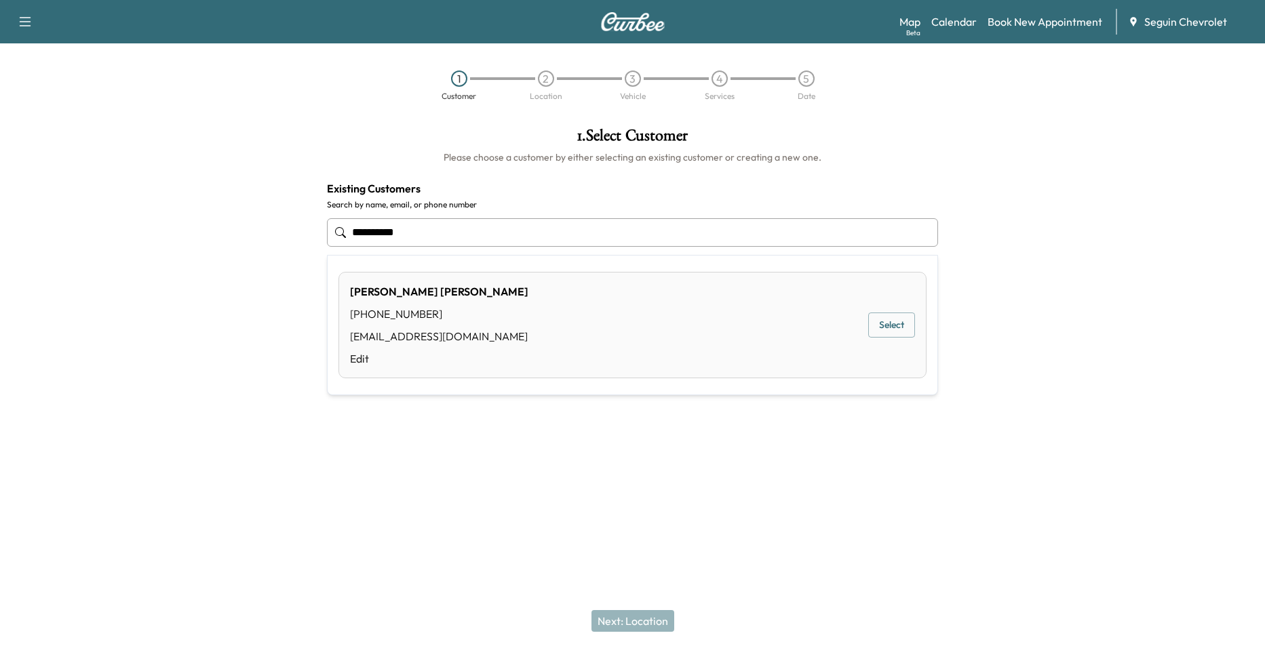
drag, startPoint x: 547, startPoint y: 346, endPoint x: 542, endPoint y: 351, distance: 7.2
click at [542, 351] on div "[PERSON_NAME] [PERSON_NAME] [PHONE_NUMBER] [EMAIL_ADDRESS][DOMAIN_NAME] Edit Se…" at bounding box center [632, 325] width 588 height 106
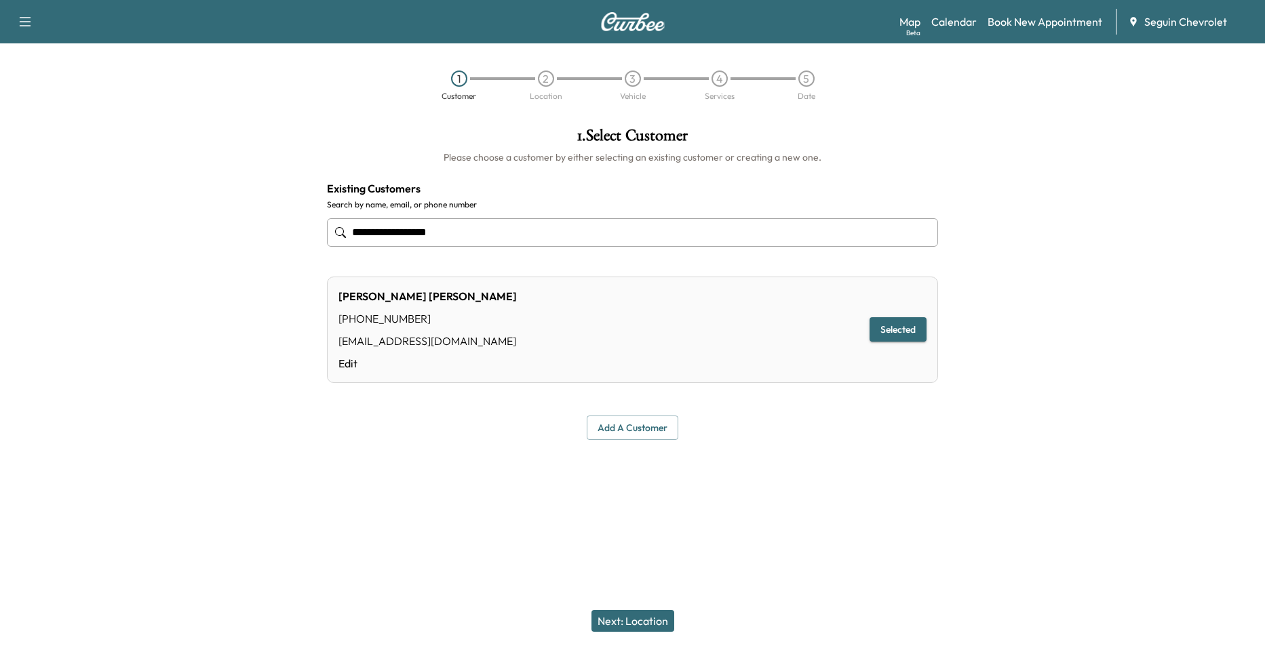
type input "**********"
click at [636, 623] on button "Next: Location" at bounding box center [632, 621] width 83 height 22
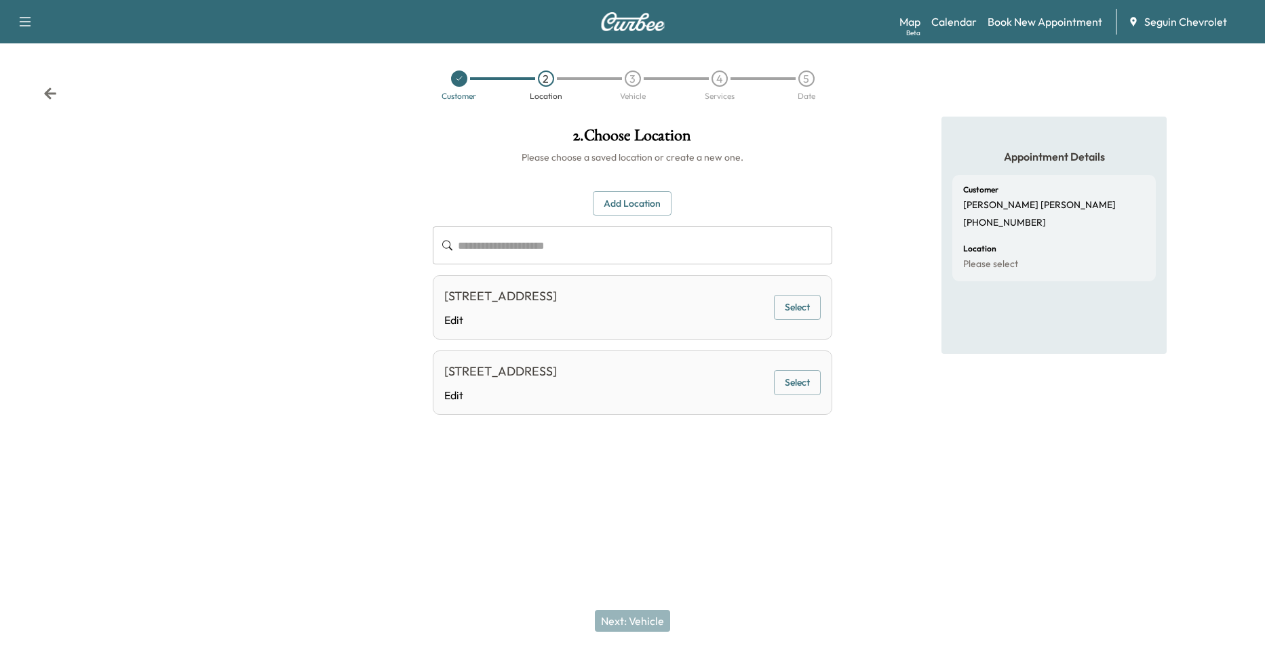
click at [801, 307] on button "Select" at bounding box center [797, 307] width 47 height 25
drag, startPoint x: 646, startPoint y: 640, endPoint x: 652, endPoint y: 628, distance: 13.6
click at [646, 640] on div "Next: Vehicle" at bounding box center [632, 621] width 1265 height 54
click at [654, 624] on button "Next: Vehicle" at bounding box center [632, 621] width 75 height 22
